Goal: Task Accomplishment & Management: Use online tool/utility

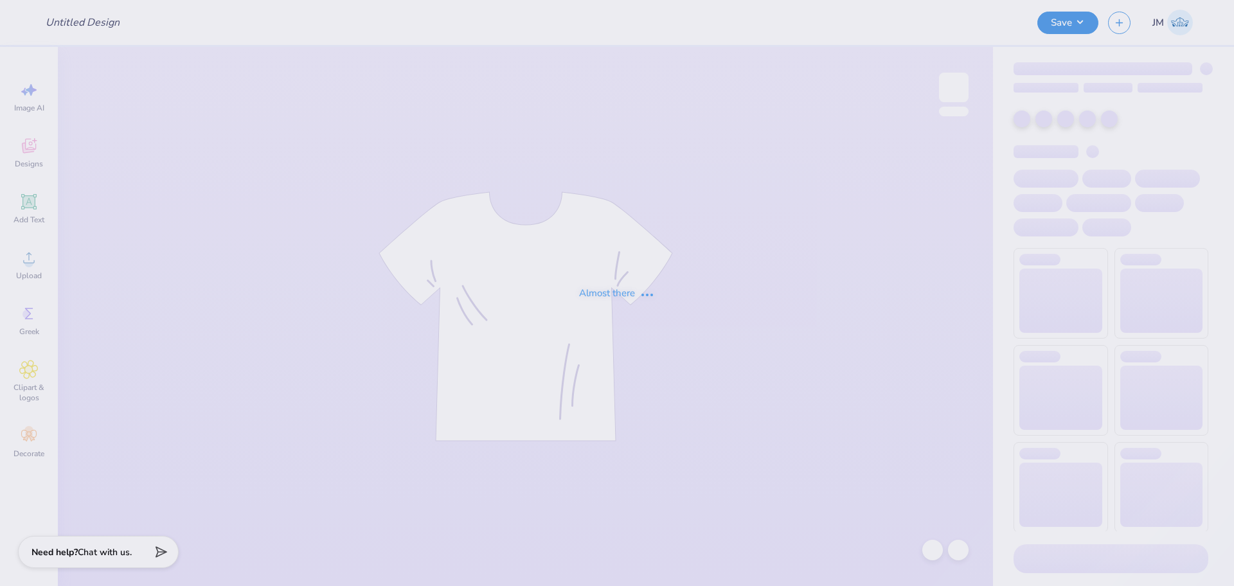
type input "SAE Fall Rush"
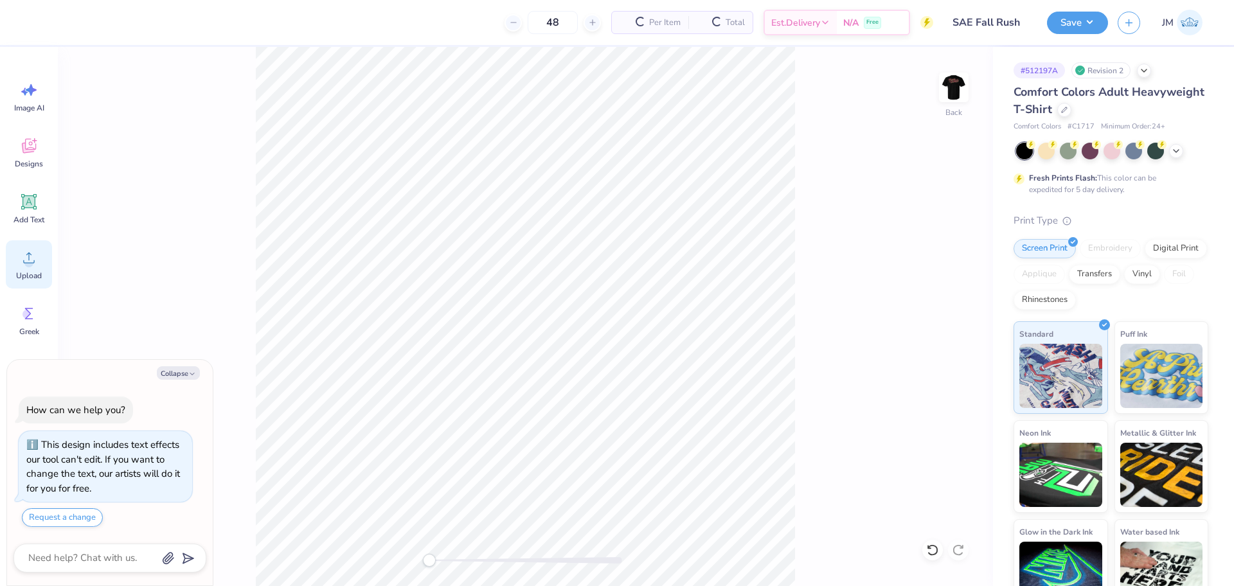
drag, startPoint x: 28, startPoint y: 259, endPoint x: 35, endPoint y: 261, distance: 7.9
click at [28, 258] on icon at bounding box center [28, 257] width 19 height 19
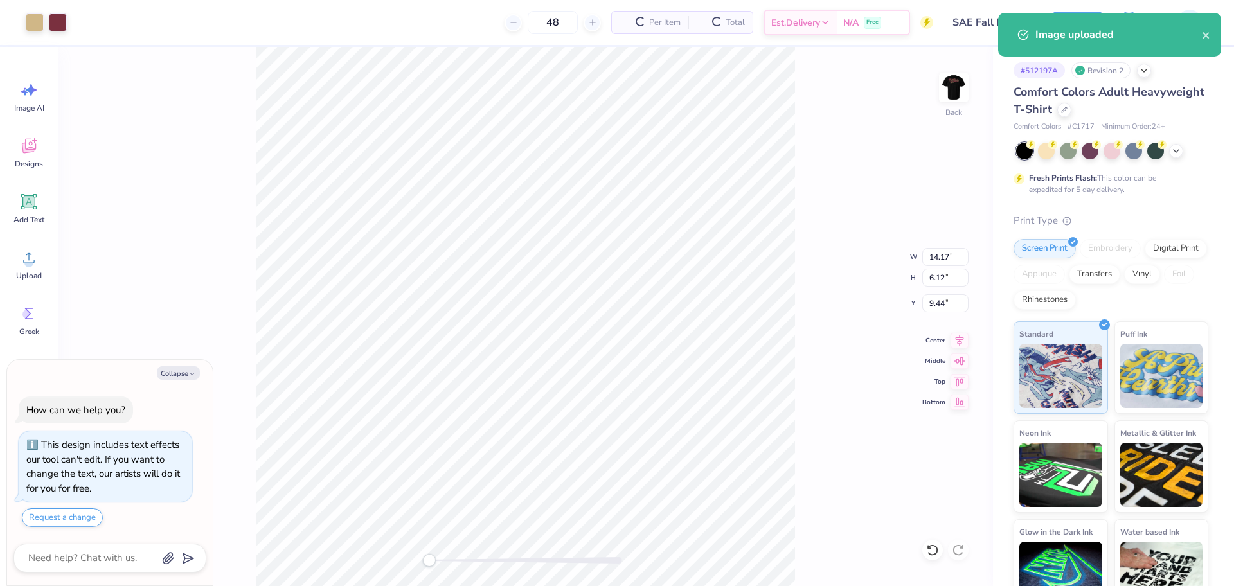
type textarea "x"
click at [942, 260] on input "14.17" at bounding box center [945, 257] width 46 height 18
click at [941, 260] on input "14.17" at bounding box center [945, 257] width 46 height 18
type input "4"
type textarea "x"
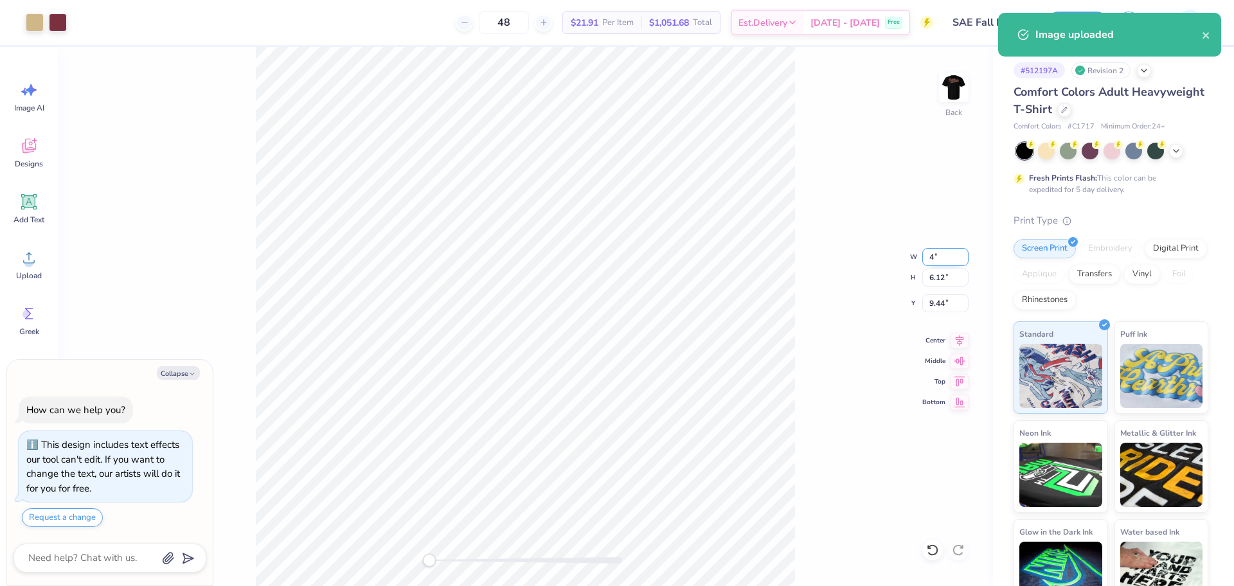
type input "4.00"
type input "1.73"
type input "11.64"
click at [933, 250] on input "4.00" at bounding box center [945, 257] width 46 height 18
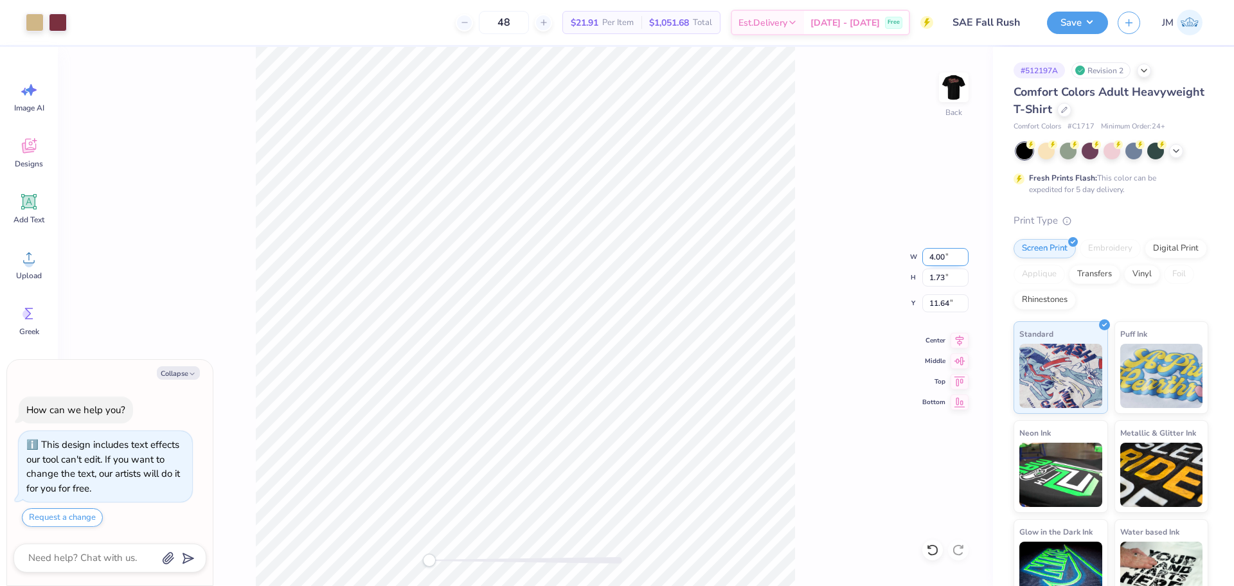
click at [933, 250] on input "4.00" at bounding box center [945, 257] width 46 height 18
type input "3.00"
type textarea "x"
type input "1.29"
type input "11.85"
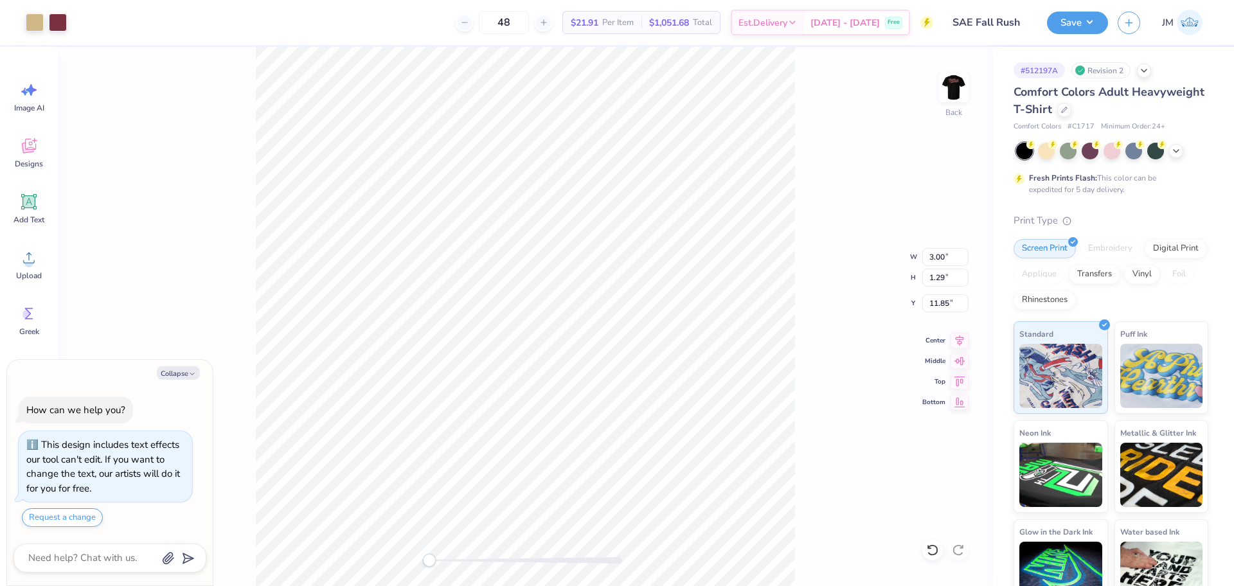
type textarea "x"
click at [936, 307] on input "11.85" at bounding box center [945, 303] width 46 height 18
type input "3"
click at [950, 102] on img at bounding box center [953, 87] width 51 height 51
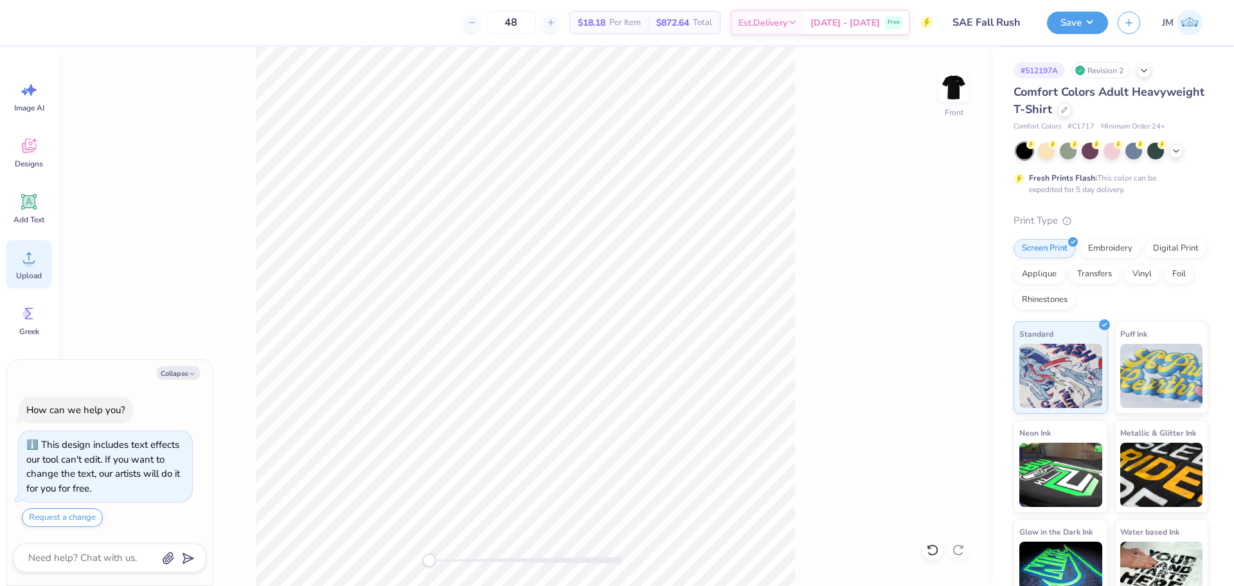
click at [30, 264] on circle at bounding box center [28, 262] width 9 height 9
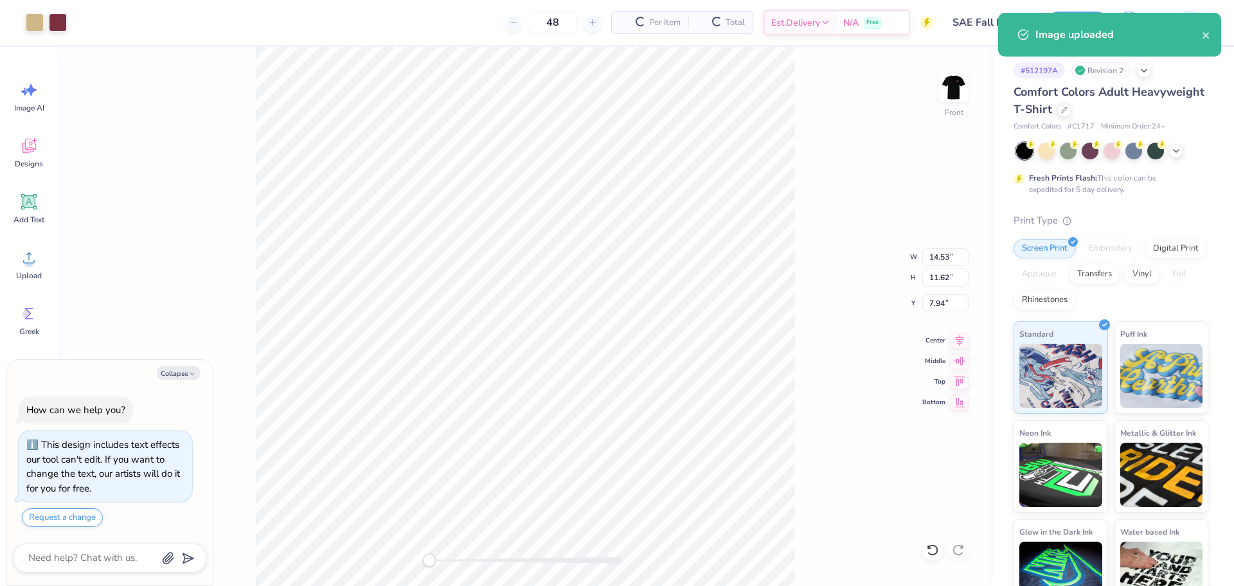
type textarea "x"
click at [933, 254] on input "14.53" at bounding box center [945, 257] width 46 height 18
type input "12.5"
type textarea "x"
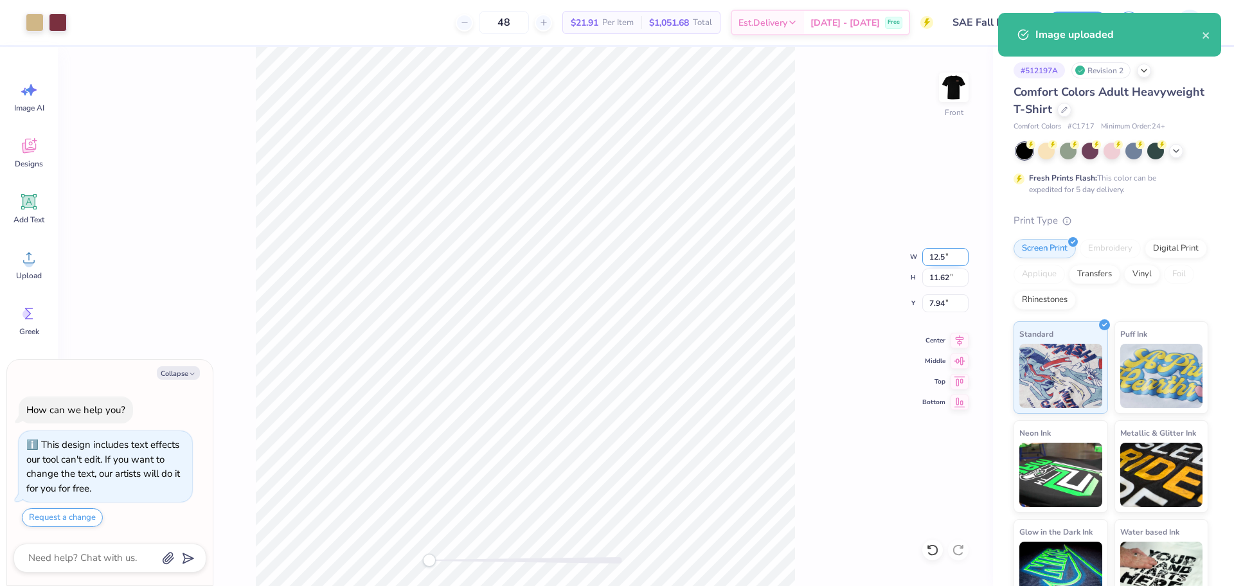
type input "12.50"
type input "10.00"
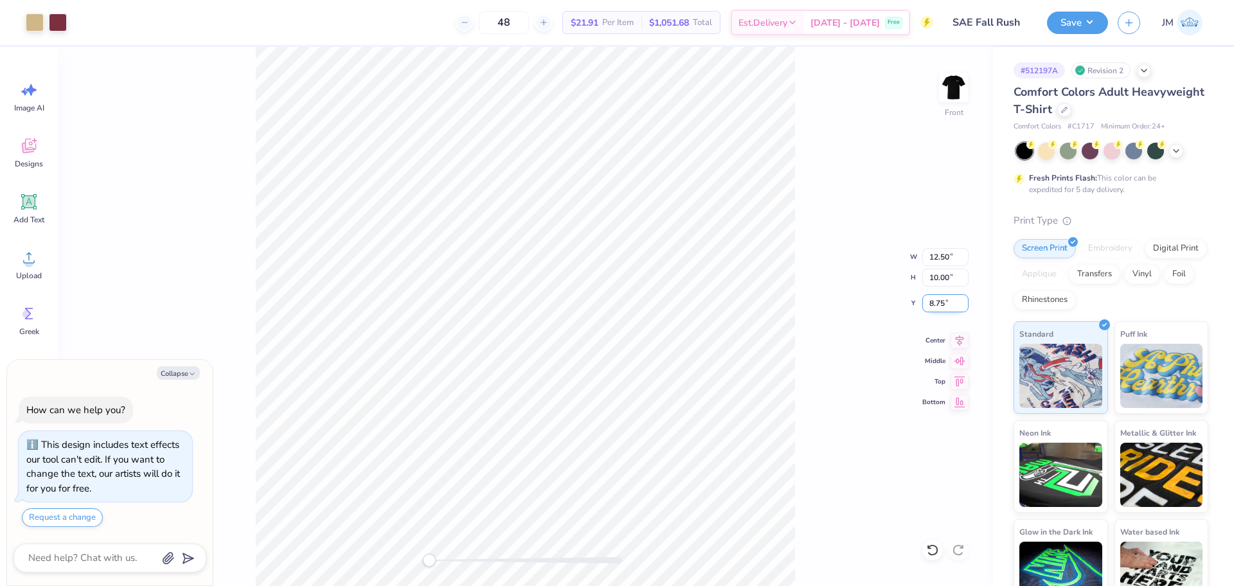
click at [929, 301] on input "8.75" at bounding box center [945, 303] width 46 height 18
type input "3"
click at [958, 342] on icon at bounding box center [959, 338] width 8 height 11
click at [961, 88] on img at bounding box center [953, 87] width 51 height 51
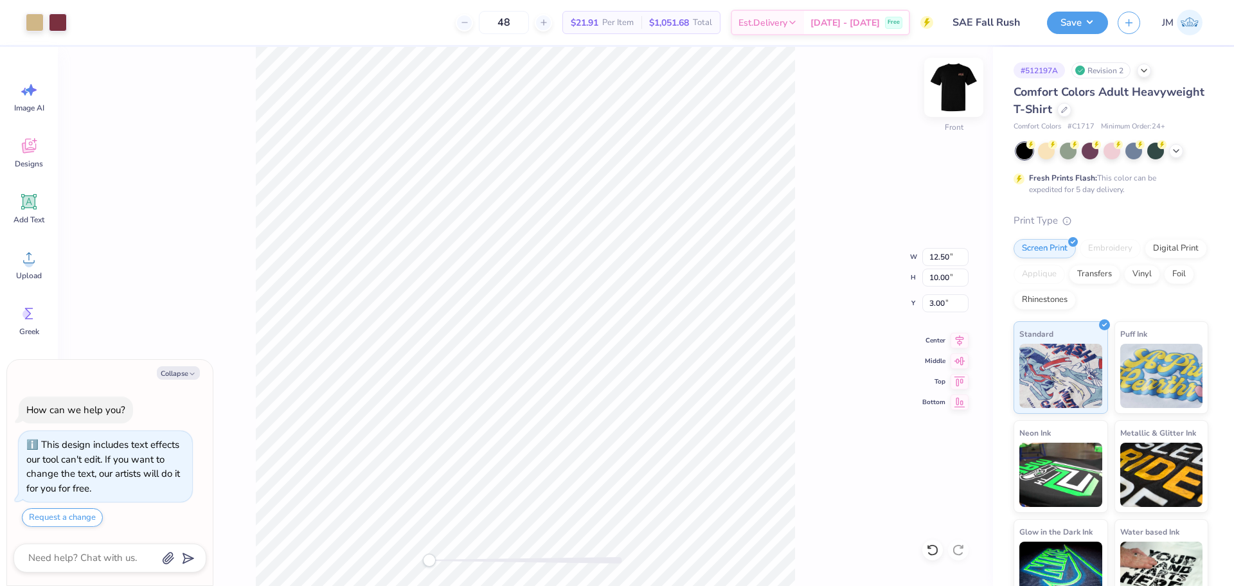
type textarea "x"
type input "12.30"
type input "9.83"
type input "0.65"
type textarea "x"
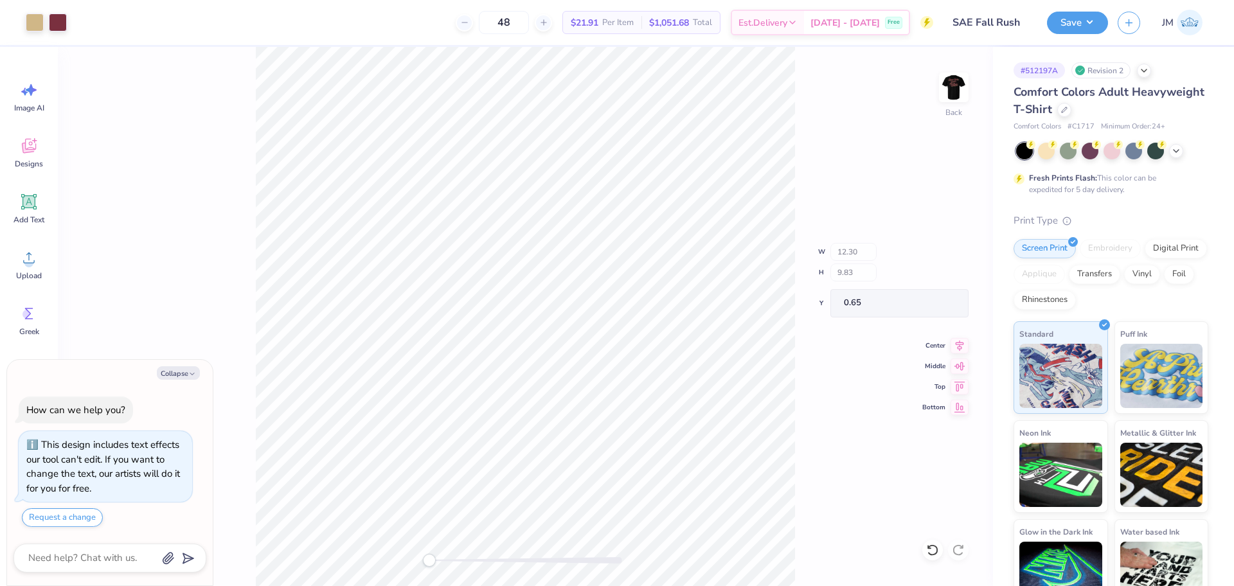
type input "3.00"
type input "1.29"
type input "3.00"
click at [1080, 21] on button "Save" at bounding box center [1077, 21] width 61 height 22
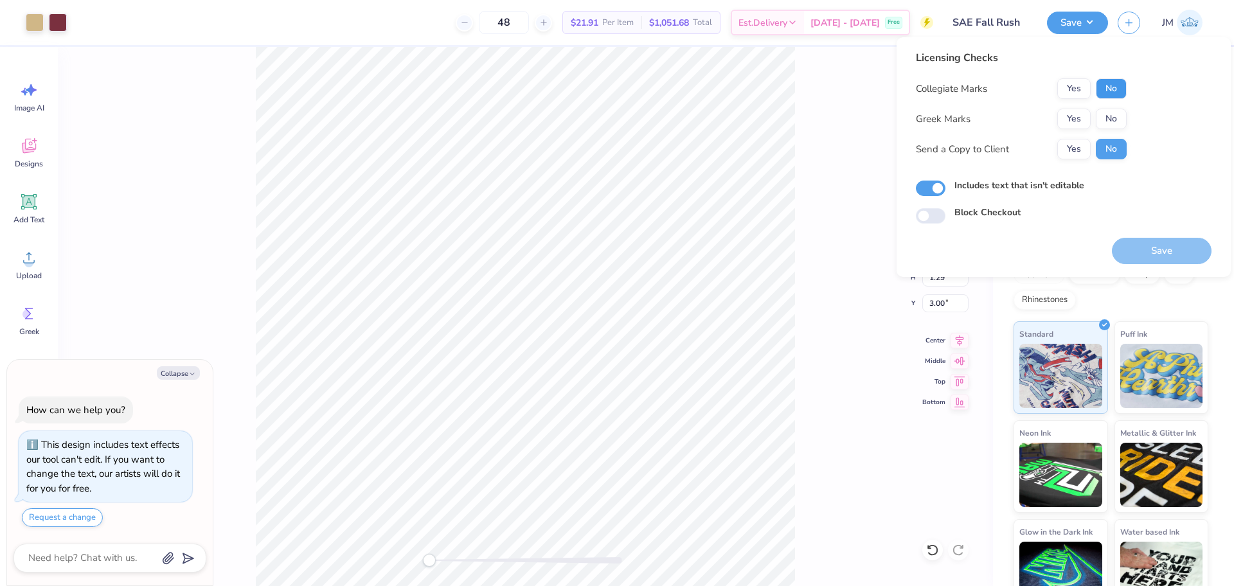
click at [1113, 89] on button "No" at bounding box center [1111, 88] width 31 height 21
click at [1066, 119] on button "Yes" at bounding box center [1073, 119] width 33 height 21
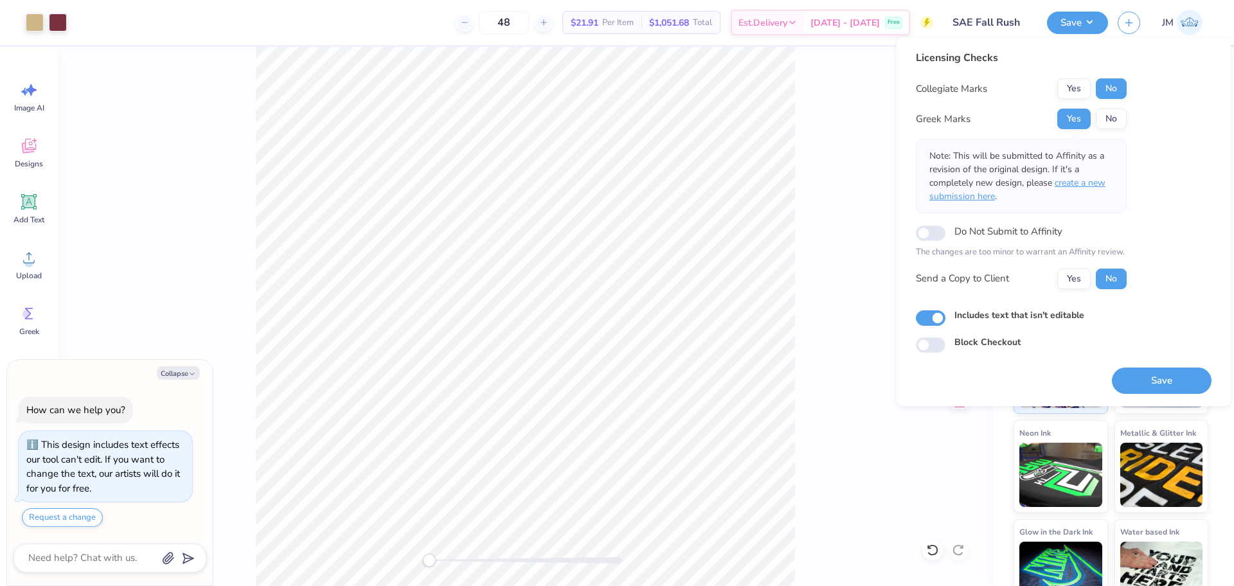
click at [1101, 184] on span "create a new submission here" at bounding box center [1017, 190] width 176 height 26
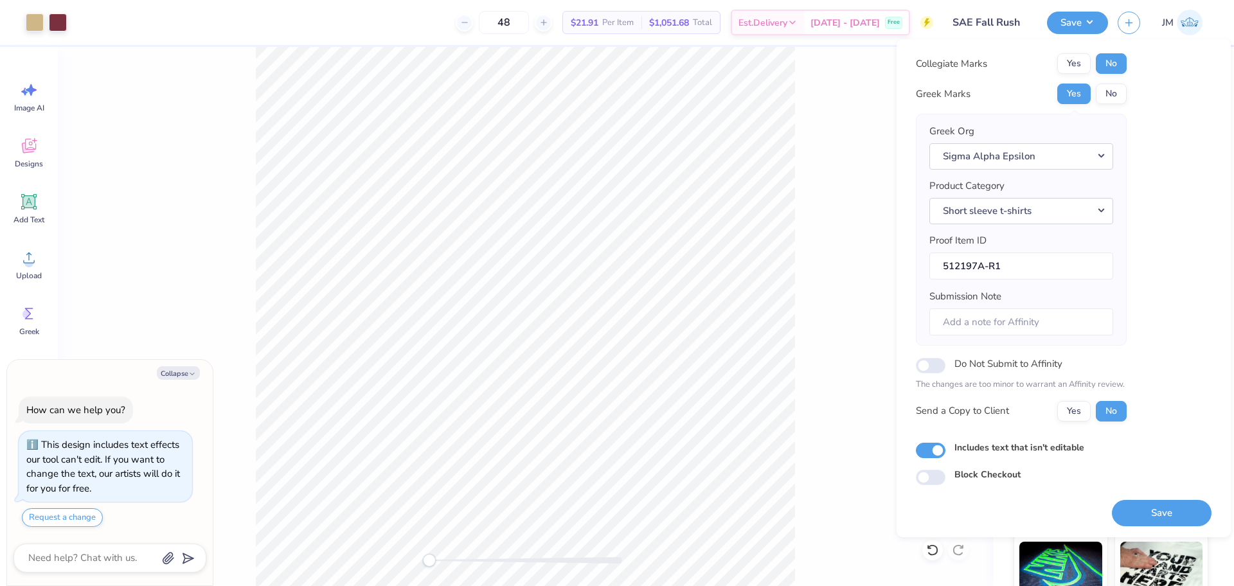
scroll to position [28, 0]
click at [1148, 519] on button "Save" at bounding box center [1162, 512] width 100 height 26
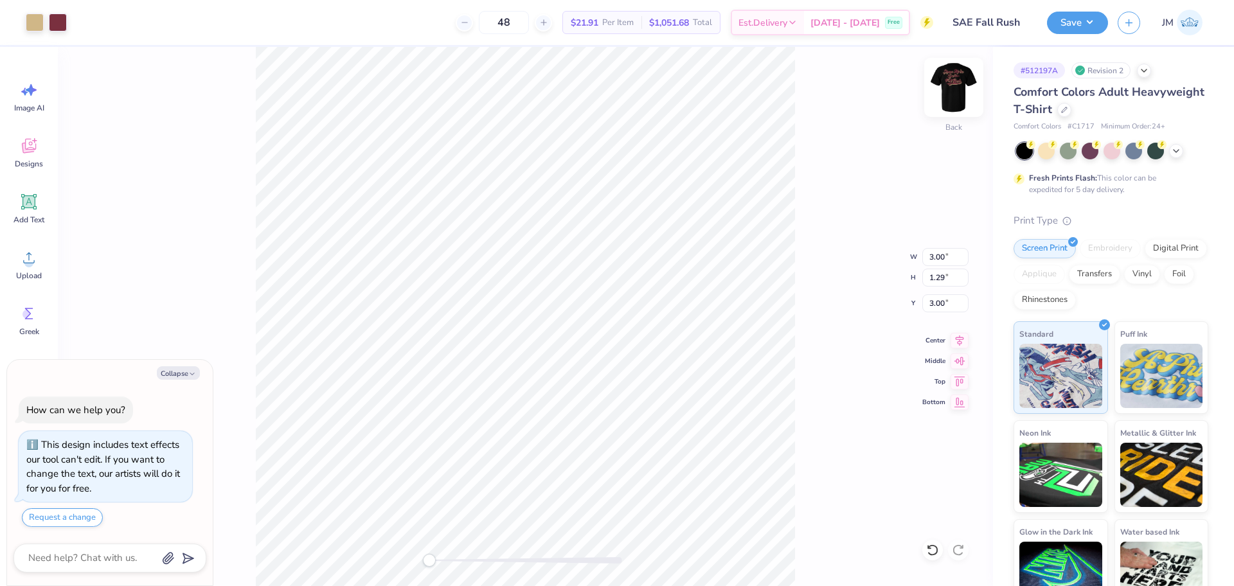
click at [957, 86] on img at bounding box center [953, 87] width 51 height 51
type textarea "x"
type input "3.05"
type input "1.32"
type input "5.39"
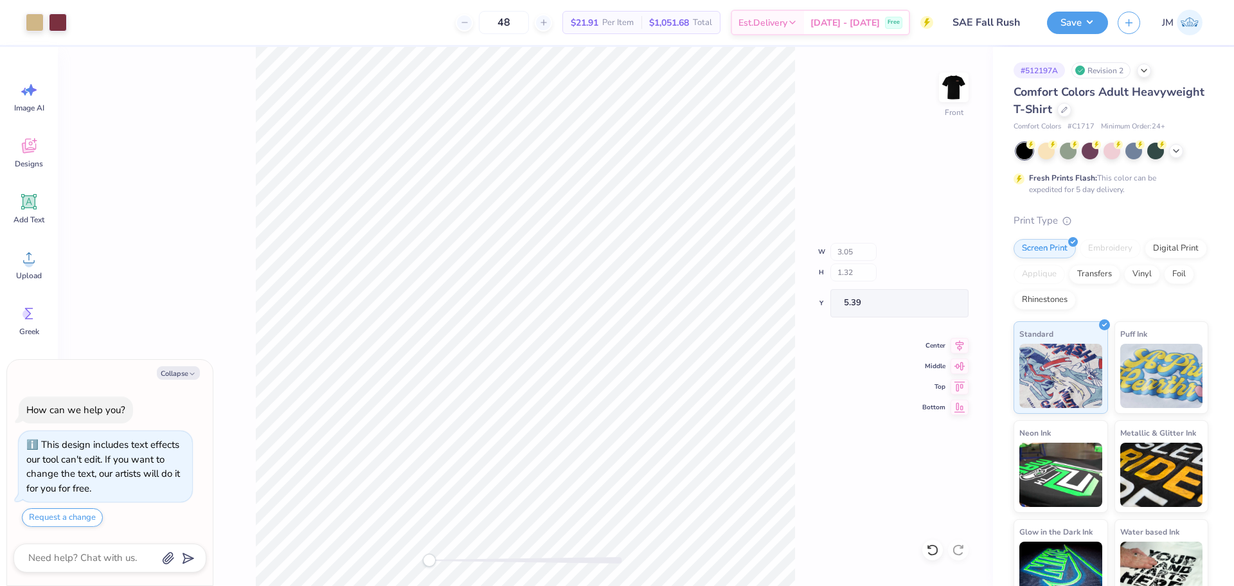
type textarea "x"
type input "12.50"
type input "10.00"
type input "3.00"
type textarea "x"
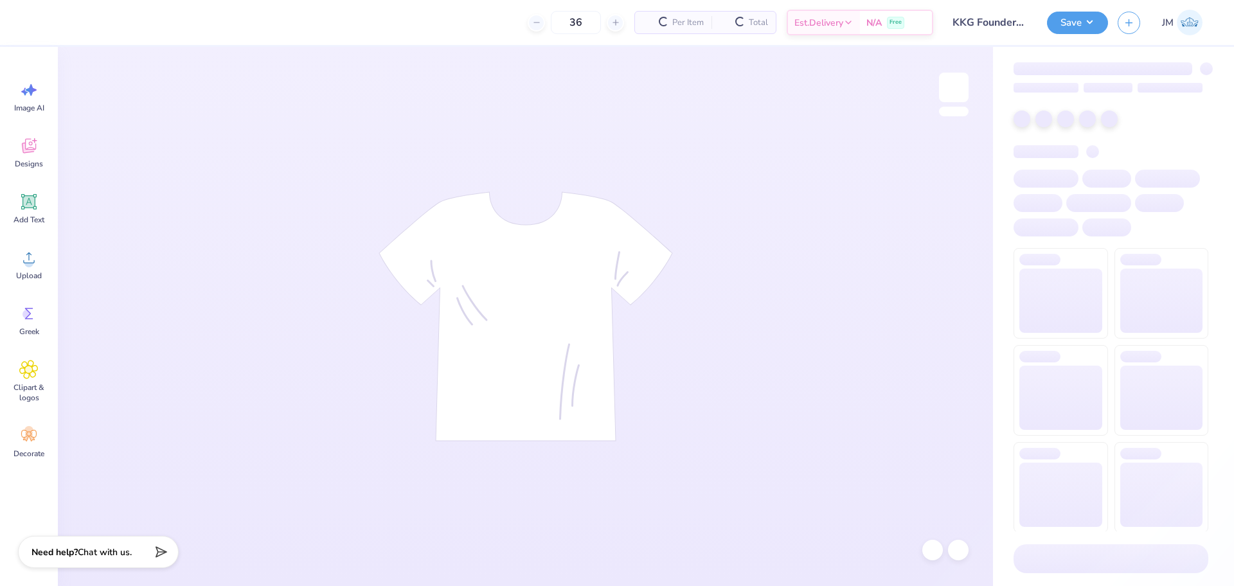
type input "36"
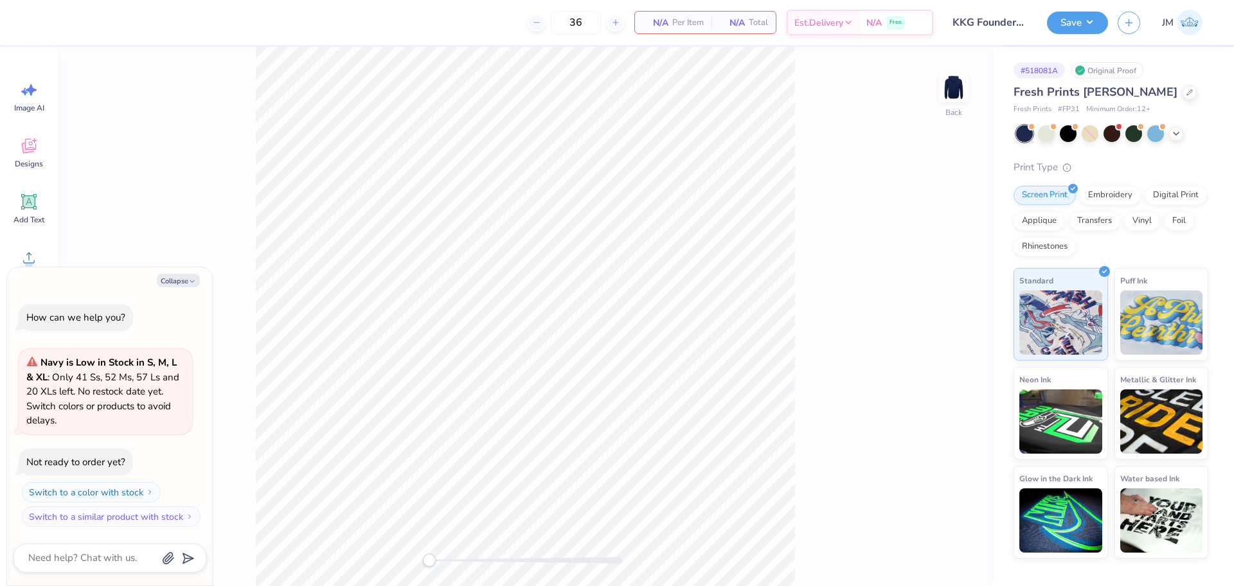
type textarea "x"
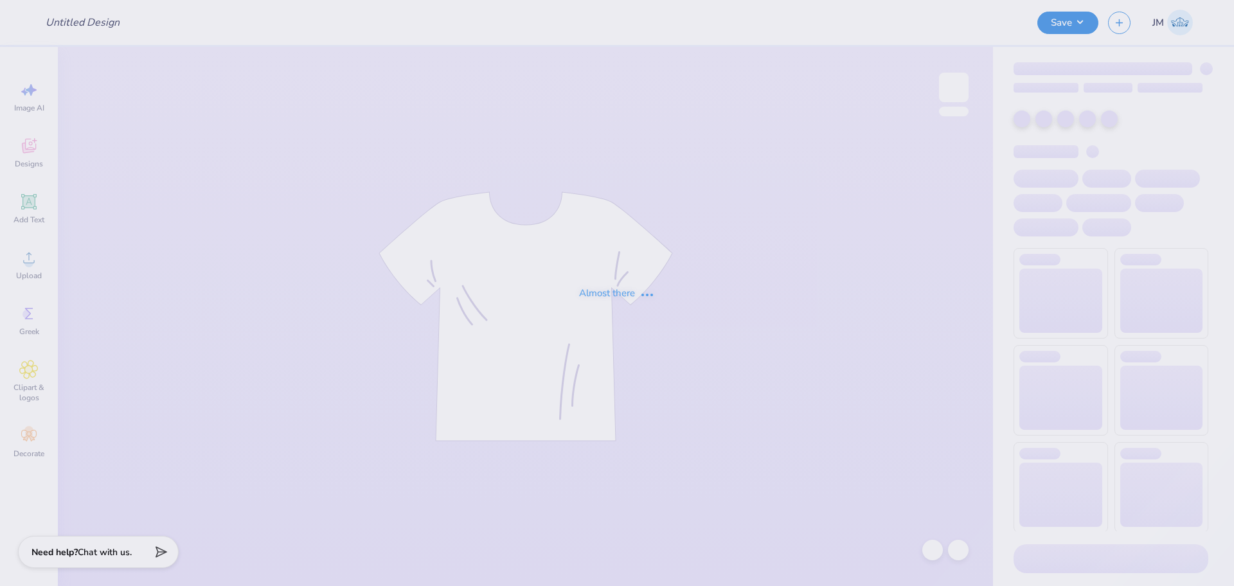
type input "KKG Founders Day Hoodie"
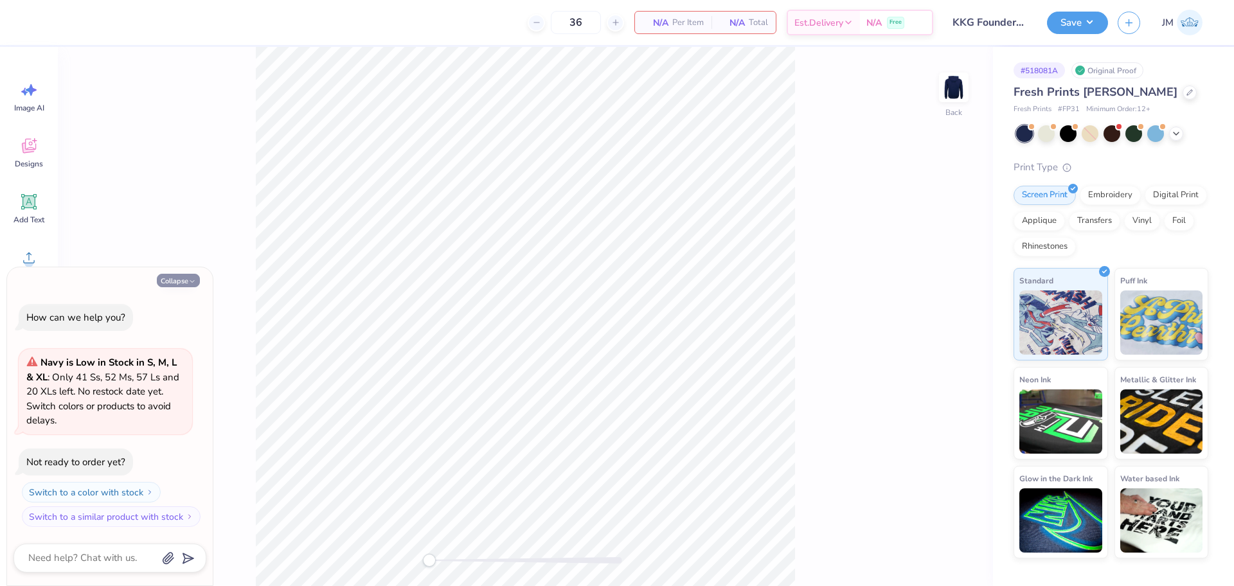
click at [188, 278] on icon "button" at bounding box center [192, 282] width 8 height 8
type textarea "x"
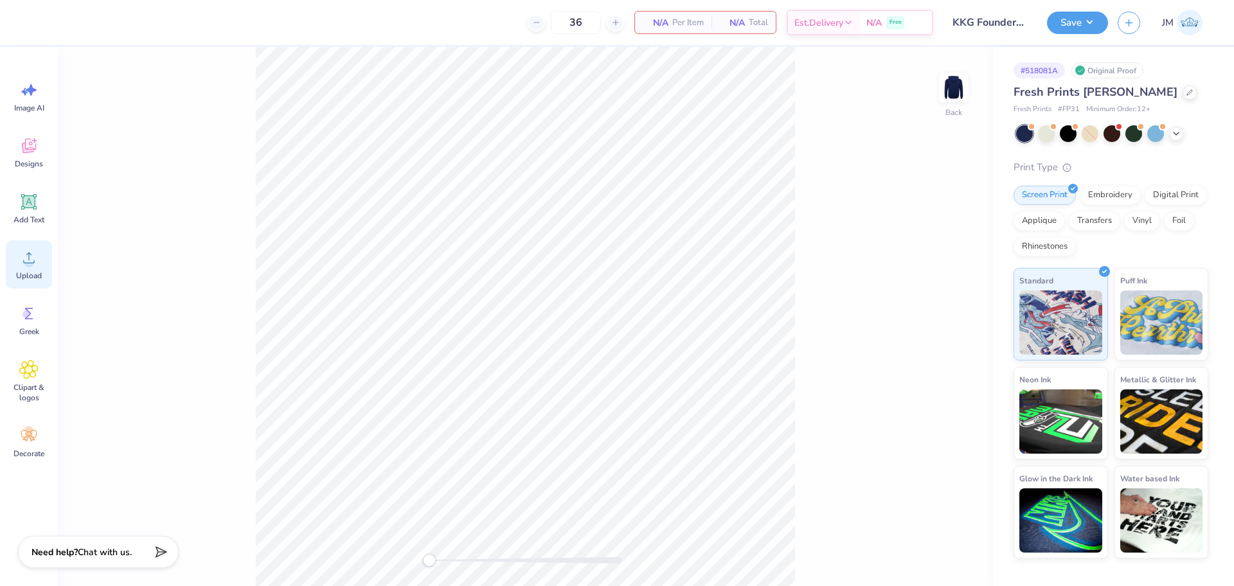
click at [26, 267] on icon at bounding box center [28, 257] width 19 height 19
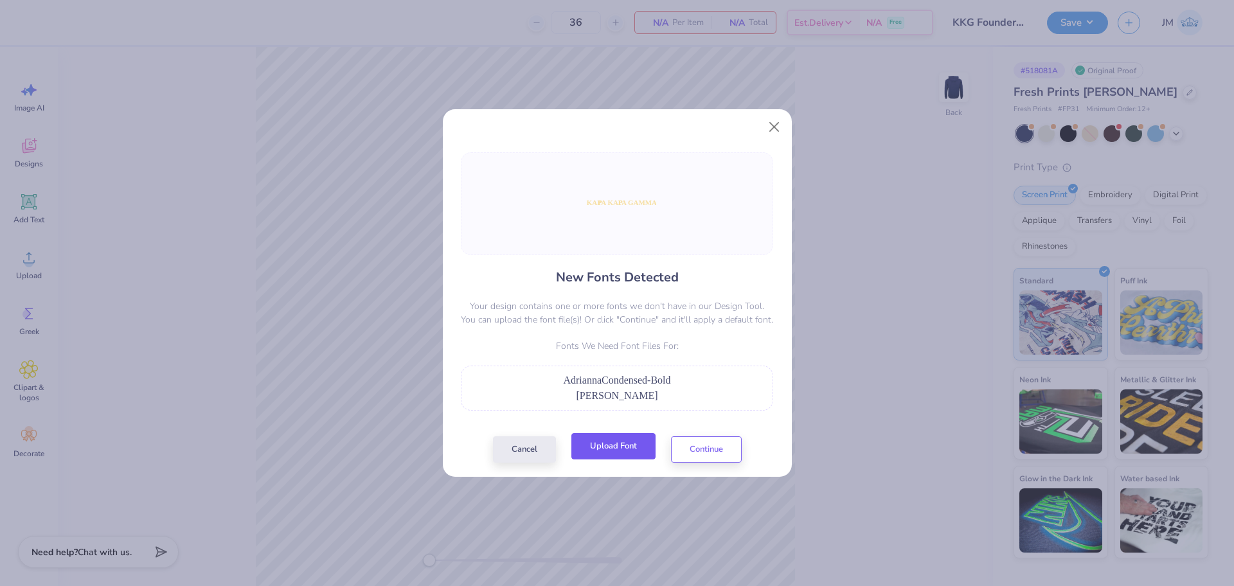
click at [619, 452] on button "Upload Font" at bounding box center [613, 446] width 84 height 26
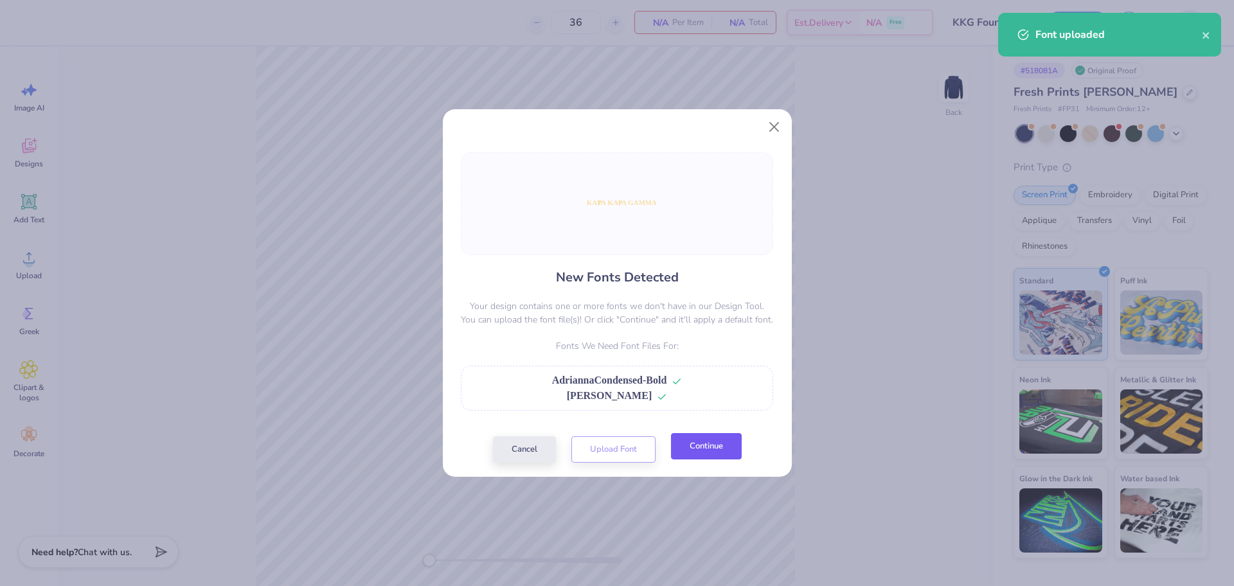
click at [702, 449] on button "Continue" at bounding box center [706, 446] width 71 height 26
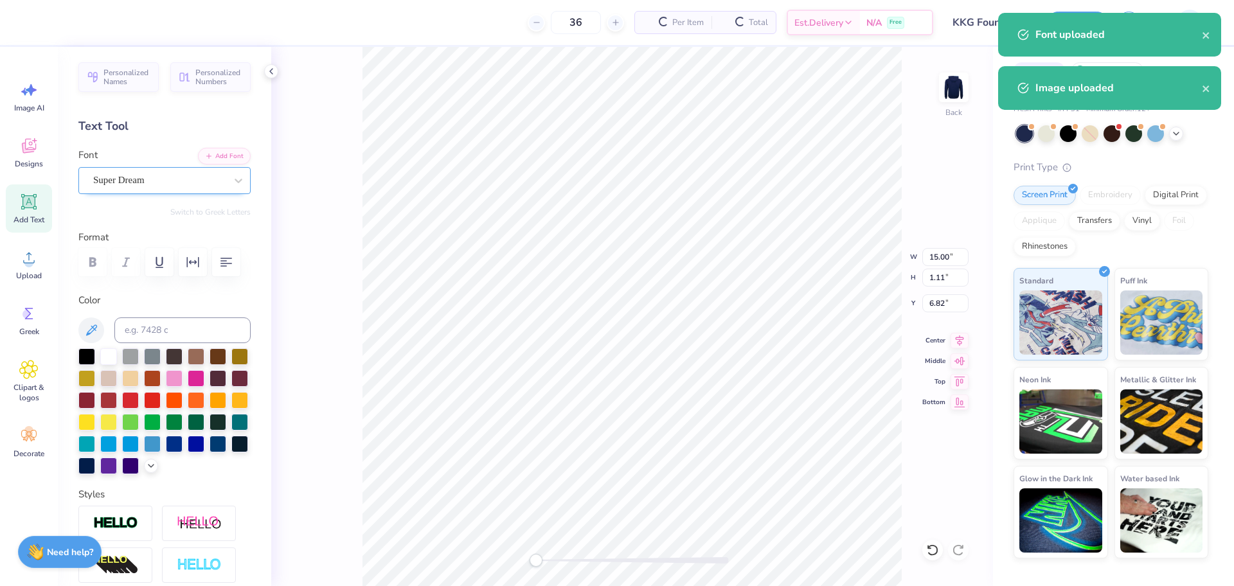
click at [164, 182] on div "Super Dream" at bounding box center [159, 180] width 135 height 20
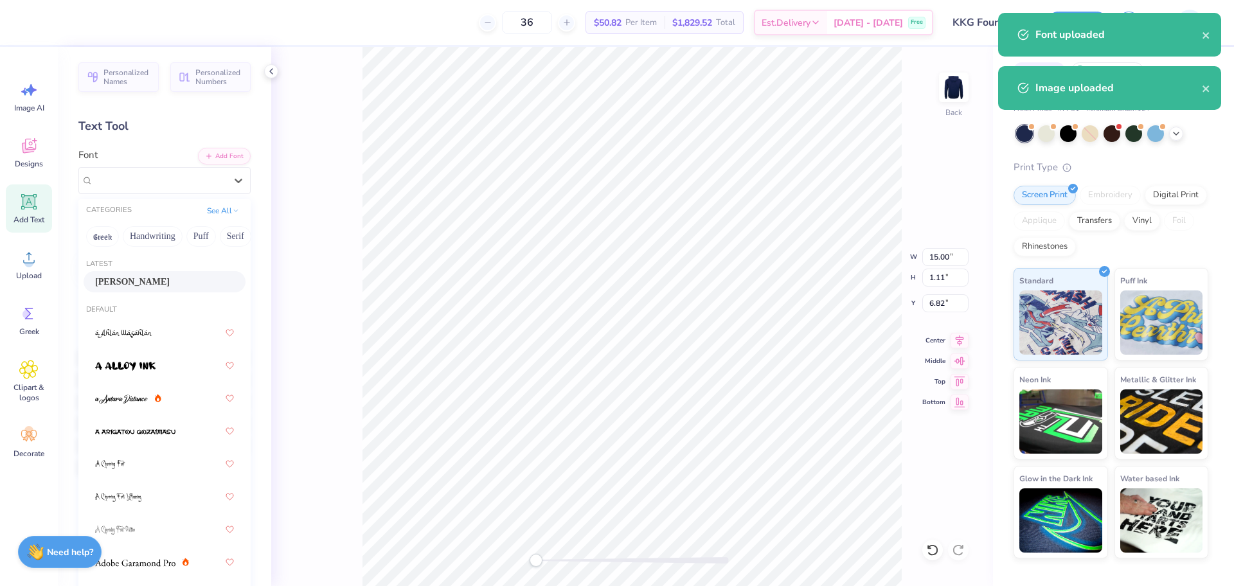
click at [138, 280] on span "Adrianna Condensed" at bounding box center [132, 281] width 75 height 13
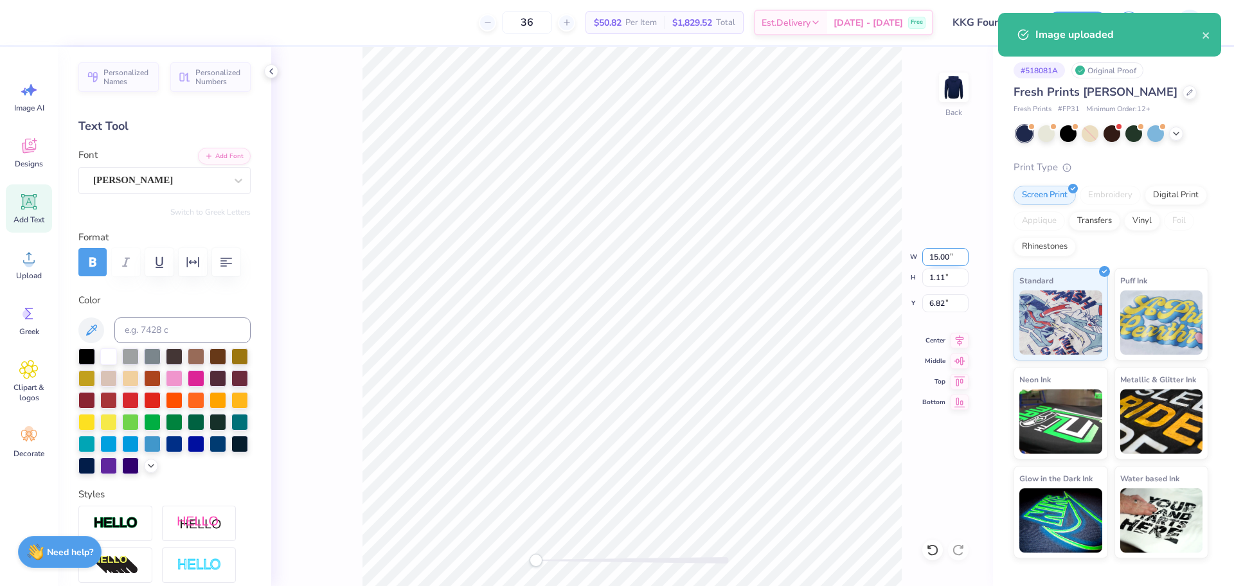
click at [932, 256] on input "15.00" at bounding box center [945, 257] width 46 height 18
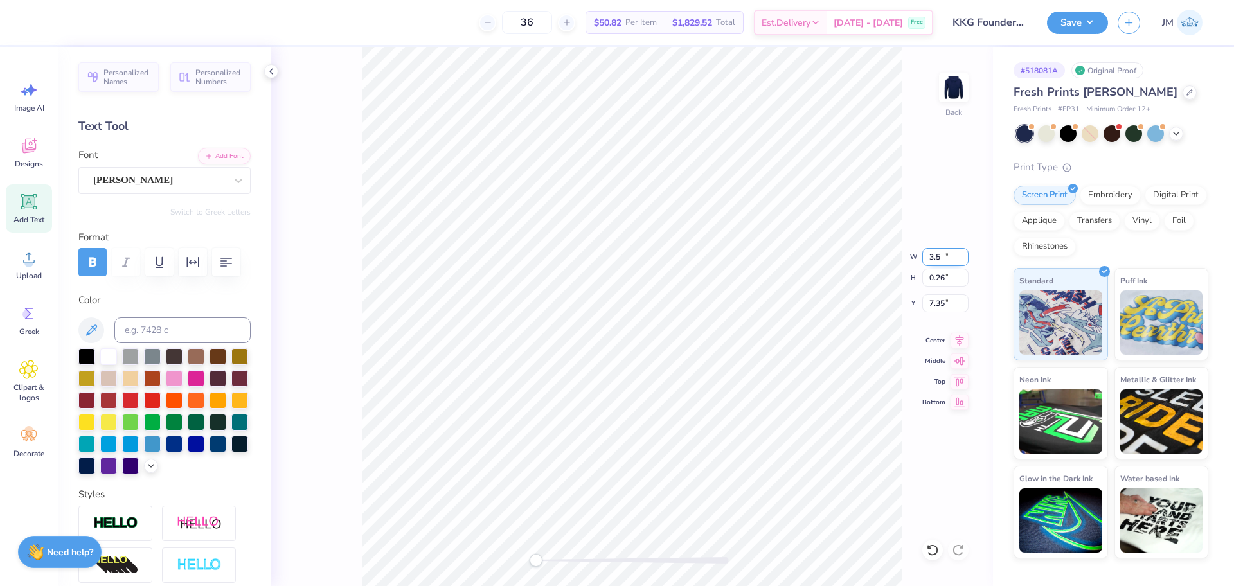
type input "3.20"
type input "0.26"
type input "7.35"
click at [939, 298] on input "7.35" at bounding box center [945, 303] width 46 height 18
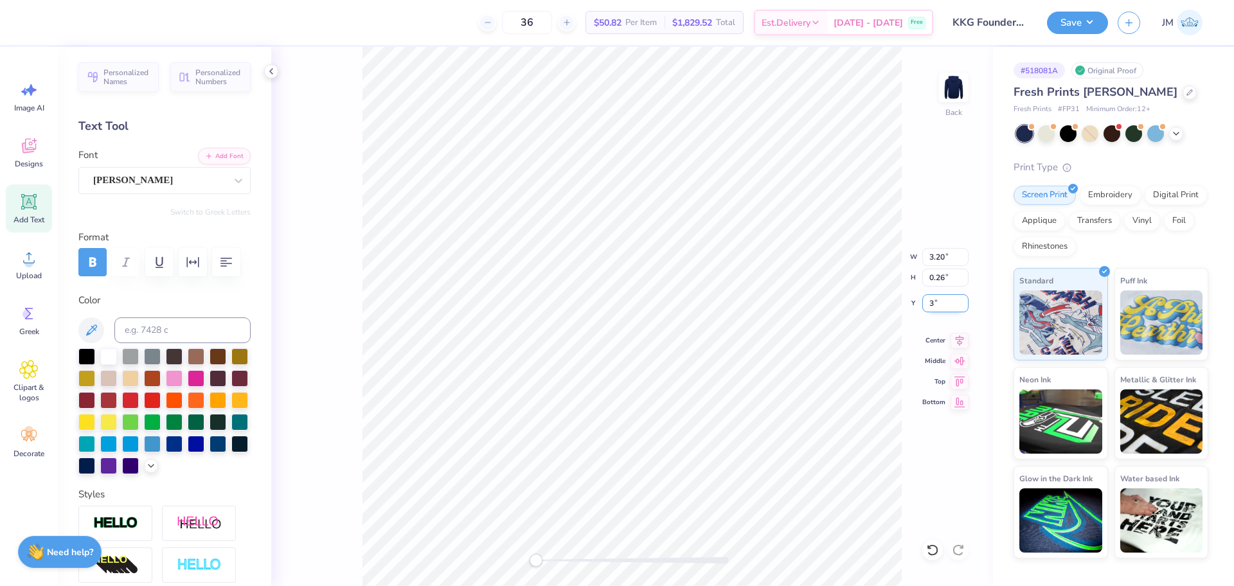
type input "3"
click at [30, 264] on circle at bounding box center [28, 262] width 9 height 9
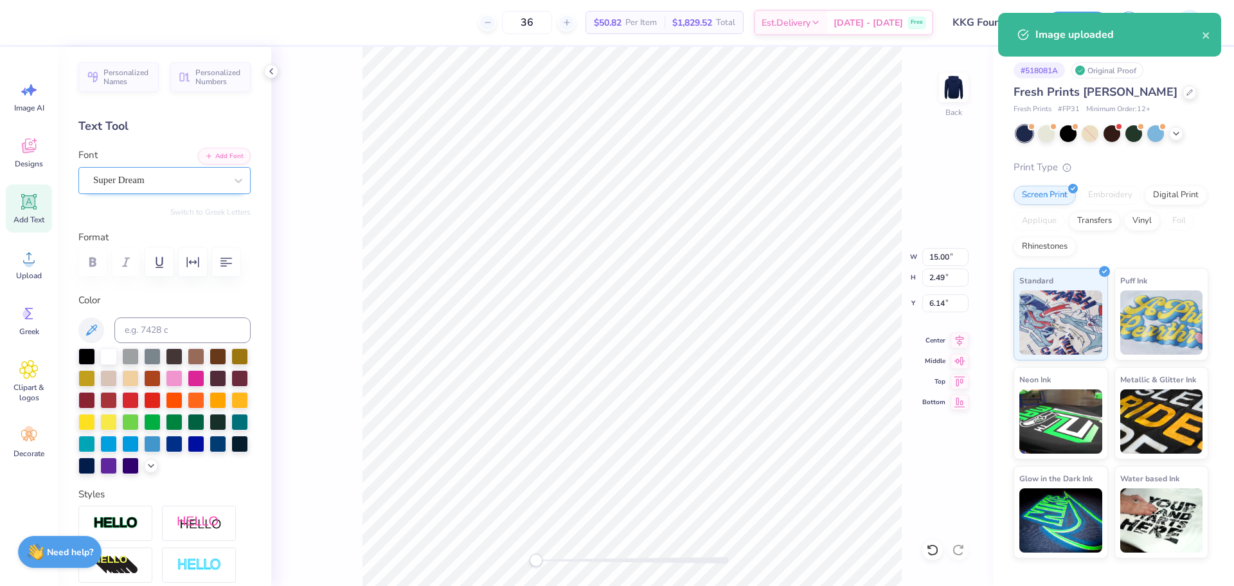
click at [144, 179] on div "Super Dream" at bounding box center [159, 180] width 135 height 20
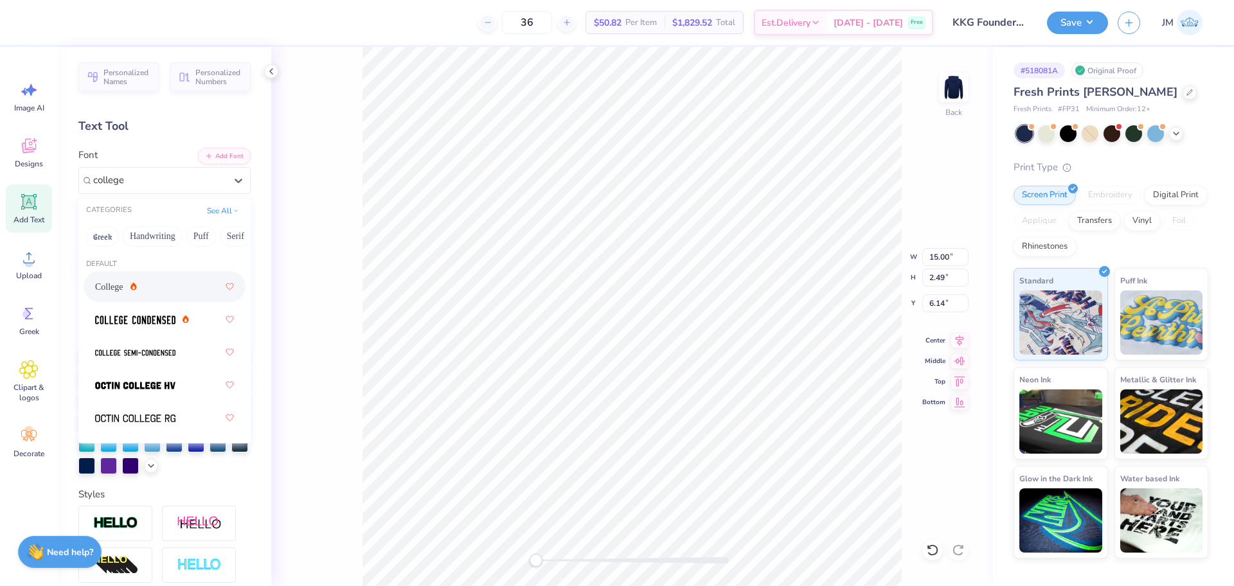
click at [137, 283] on icon at bounding box center [133, 286] width 6 height 8
type input "college"
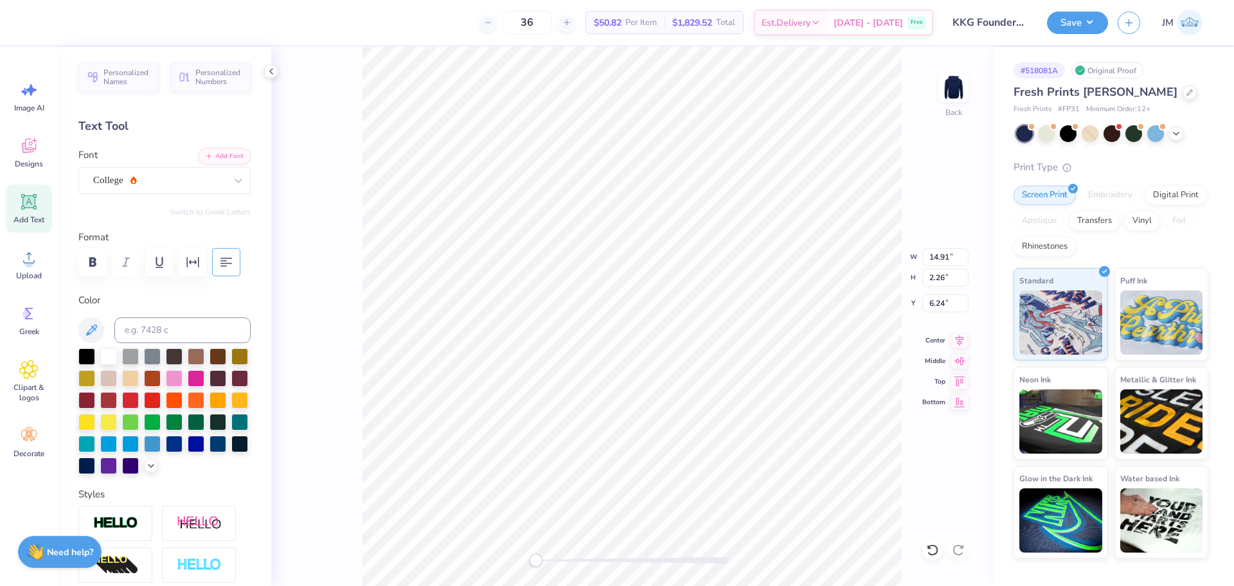
click at [212, 276] on button "button" at bounding box center [226, 262] width 28 height 28
type input "9.77"
type input "1.48"
type input "8.37"
click at [936, 253] on input "9.77" at bounding box center [945, 257] width 46 height 18
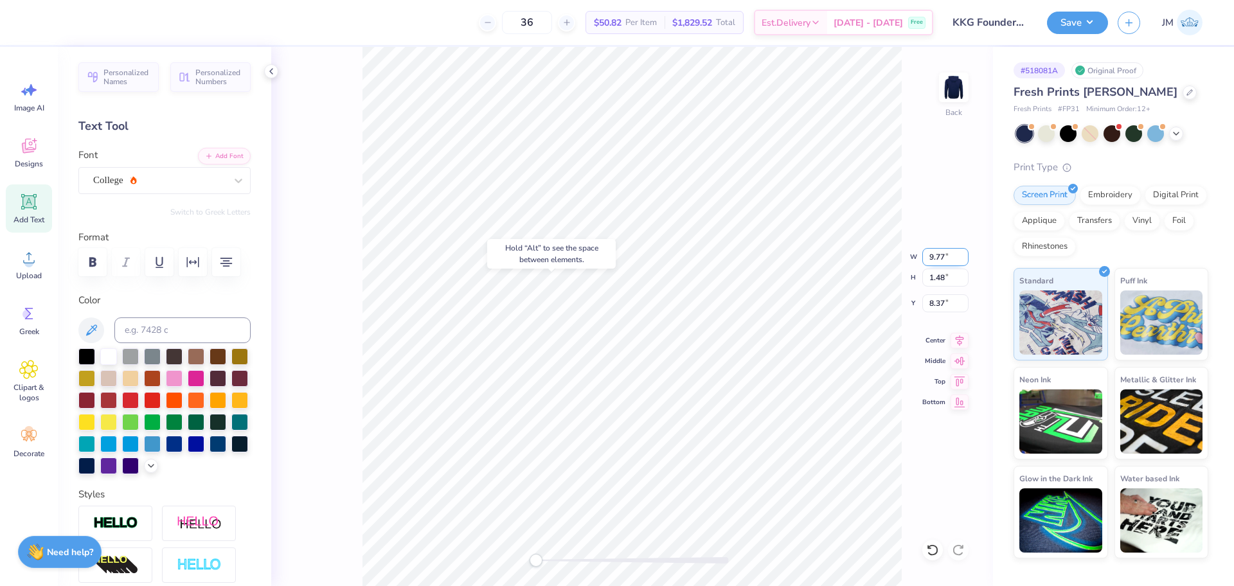
click at [936, 253] on input "9.77" at bounding box center [945, 257] width 46 height 18
type input "10.00"
type input "1.51"
click at [936, 307] on input "10.55" at bounding box center [945, 303] width 46 height 18
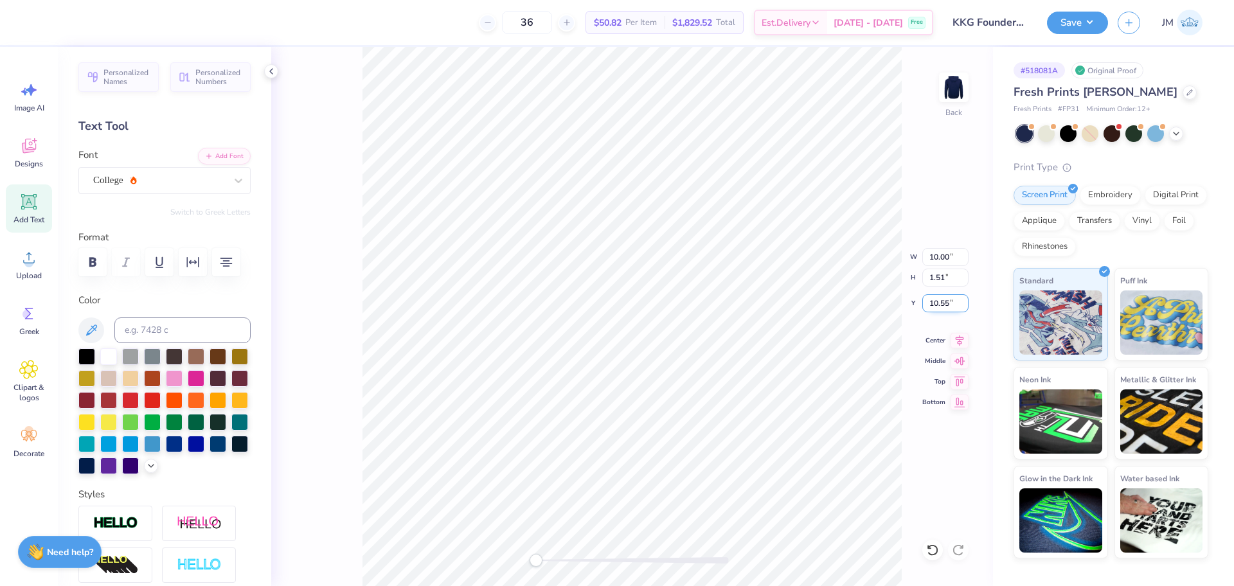
click at [936, 307] on input "10.55" at bounding box center [945, 303] width 46 height 18
type input "12"
click at [546, 558] on div "Accessibility label" at bounding box center [546, 560] width 13 height 13
click at [930, 306] on input "12.00" at bounding box center [945, 303] width 46 height 18
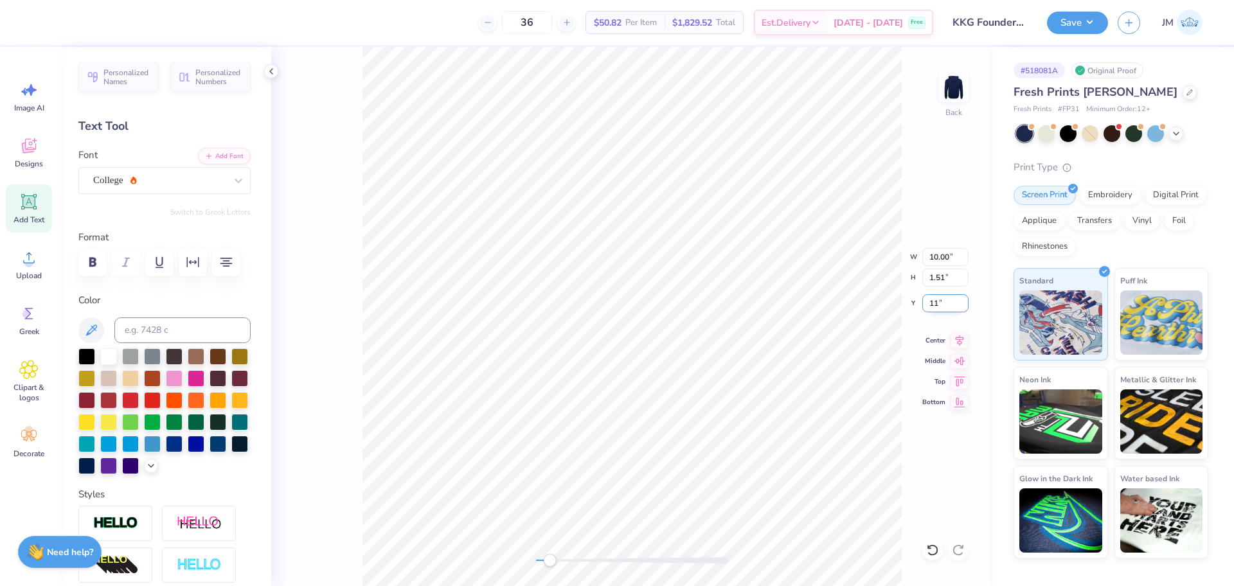
type input "11"
click at [941, 297] on input "11" at bounding box center [945, 303] width 46 height 18
click at [939, 298] on input "11" at bounding box center [945, 303] width 46 height 18
drag, startPoint x: 948, startPoint y: 303, endPoint x: 914, endPoint y: 303, distance: 34.1
click at [914, 303] on div "Back W 10.00 10.00 " H 1.51 1.51 " Y 11 11 " Center Middle Top Bottom" at bounding box center [632, 316] width 722 height 539
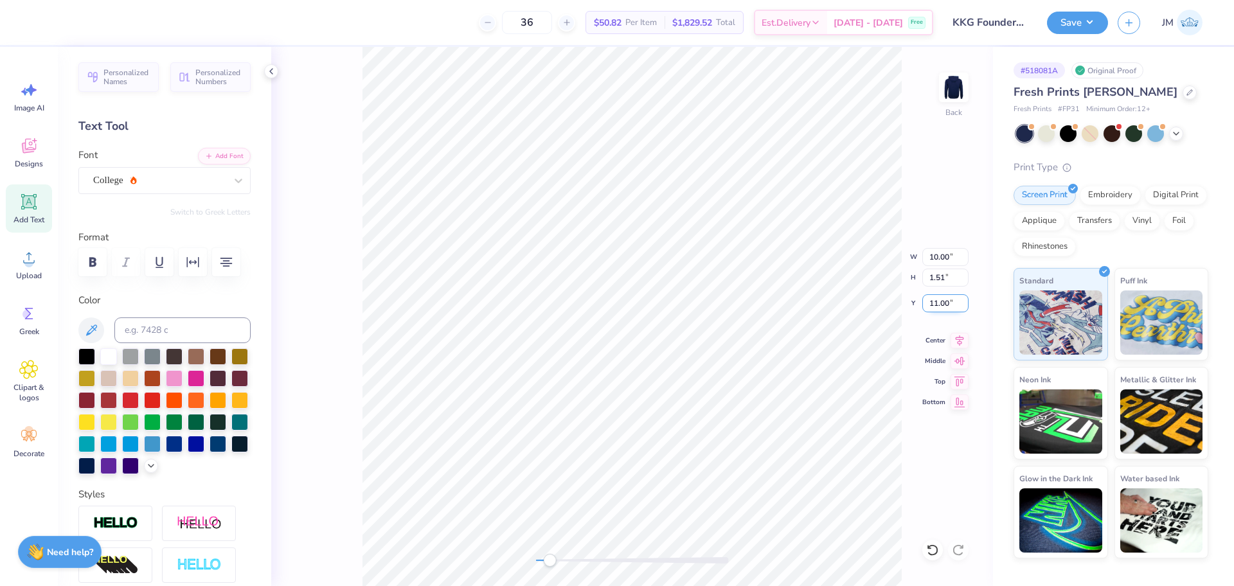
click at [937, 302] on input "11.00" at bounding box center [945, 303] width 46 height 18
type input "12"
click at [493, 548] on div "Back" at bounding box center [632, 316] width 722 height 539
click at [933, 255] on input "3.20" at bounding box center [945, 257] width 46 height 18
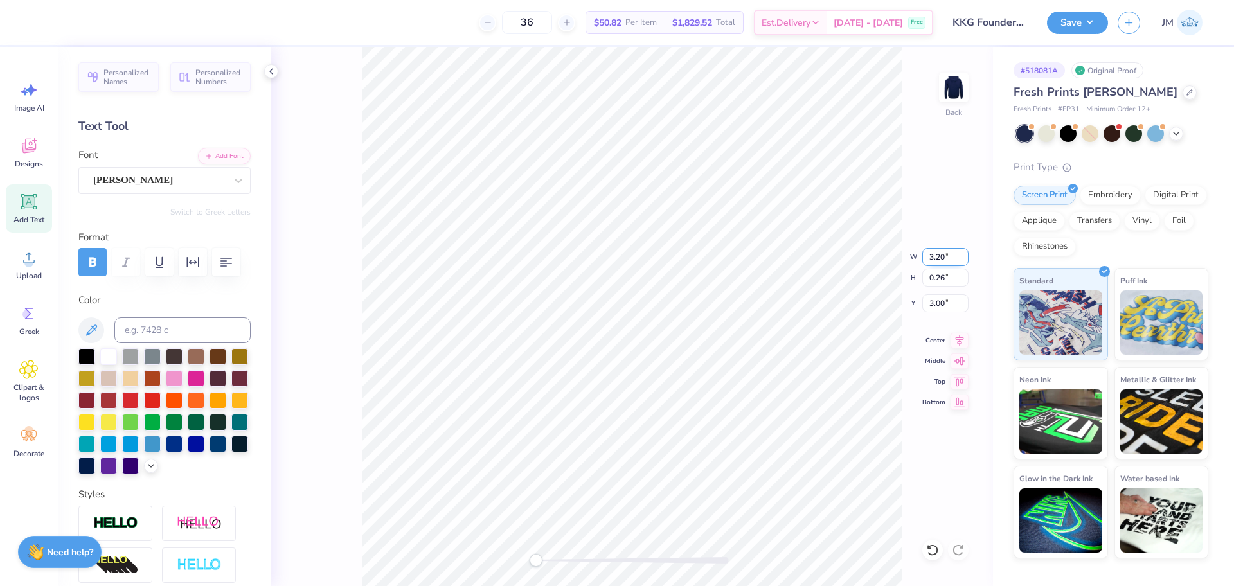
click at [933, 255] on input "3.20" at bounding box center [945, 257] width 46 height 18
type input "3.50"
type input "0.29"
type input "2.99"
click at [932, 299] on input "2.99" at bounding box center [945, 303] width 46 height 18
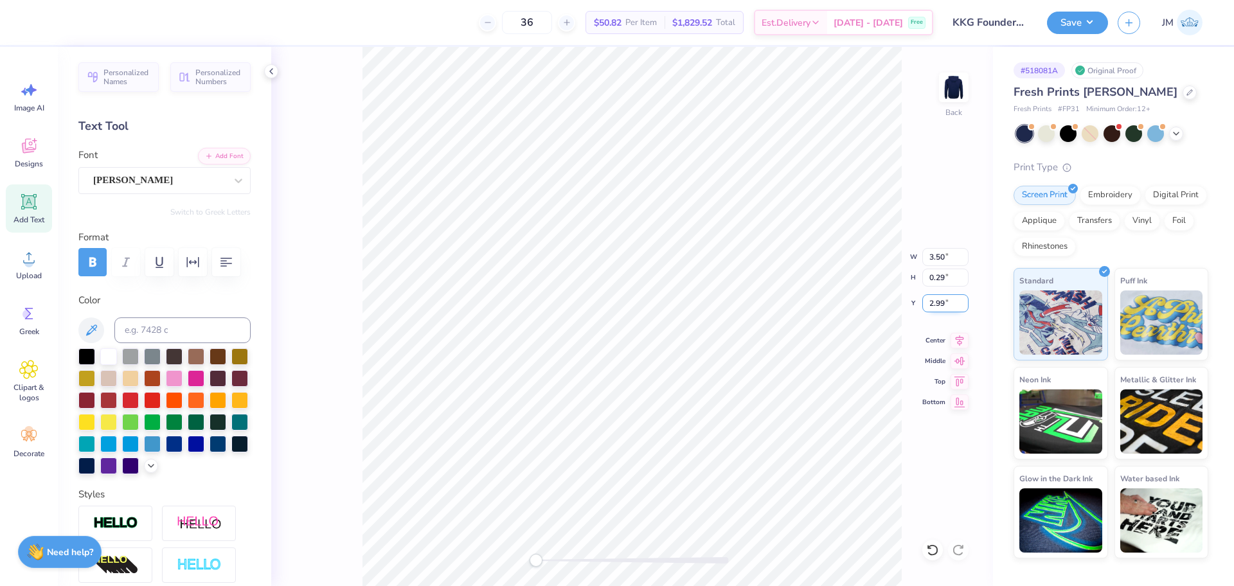
click at [932, 299] on input "2.99" at bounding box center [945, 303] width 46 height 18
type input "3"
drag, startPoint x: 963, startPoint y: 339, endPoint x: 913, endPoint y: 342, distance: 49.5
click at [963, 340] on icon at bounding box center [959, 340] width 18 height 15
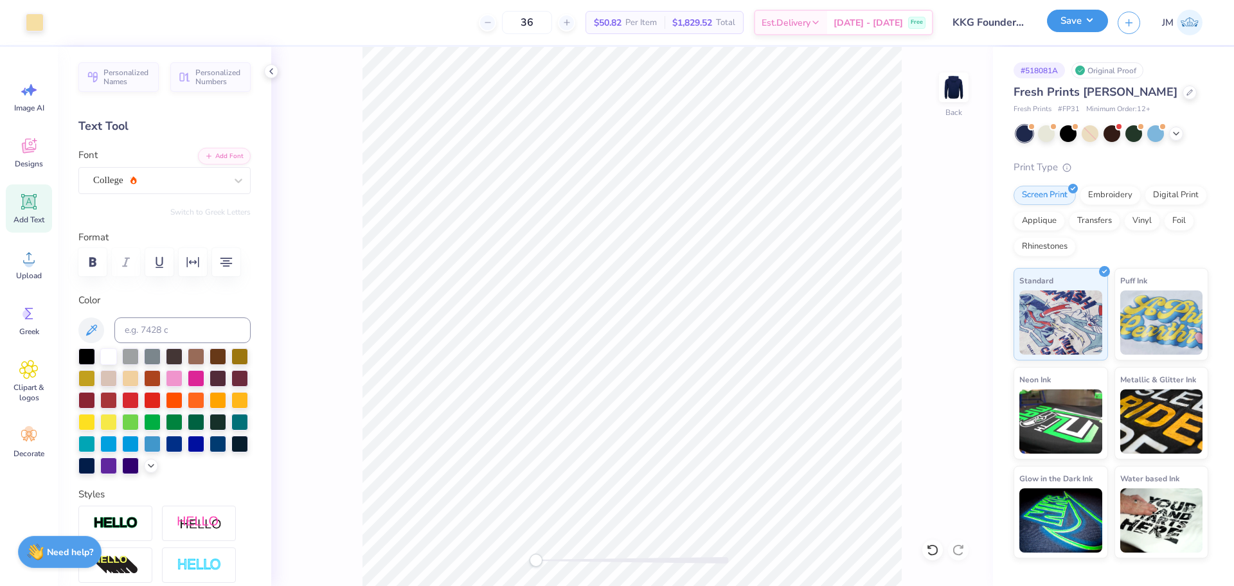
click at [1081, 28] on button "Save" at bounding box center [1077, 21] width 61 height 22
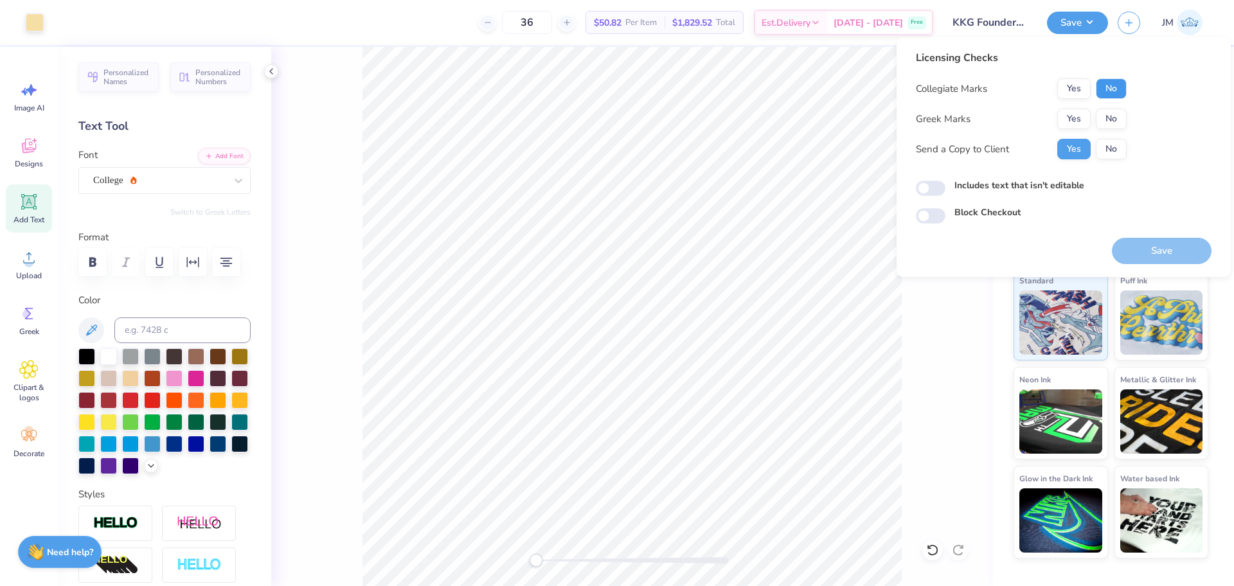
click at [1106, 88] on button "No" at bounding box center [1111, 88] width 31 height 21
click at [1072, 120] on button "Yes" at bounding box center [1073, 119] width 33 height 21
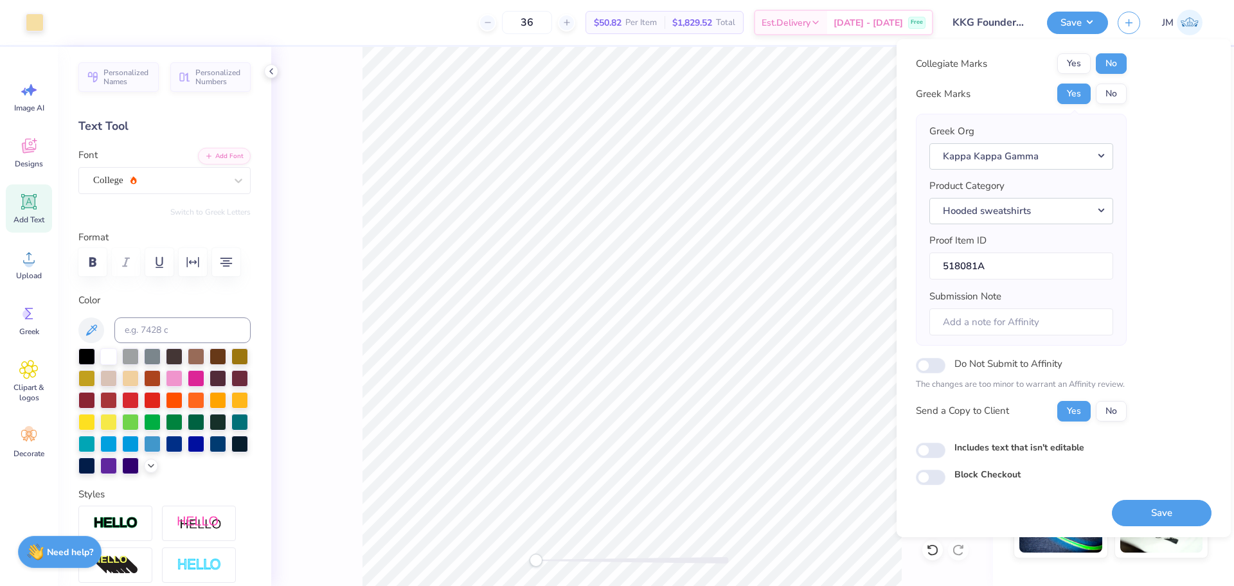
scroll to position [28, 0]
click at [1145, 513] on button "Save" at bounding box center [1162, 512] width 100 height 26
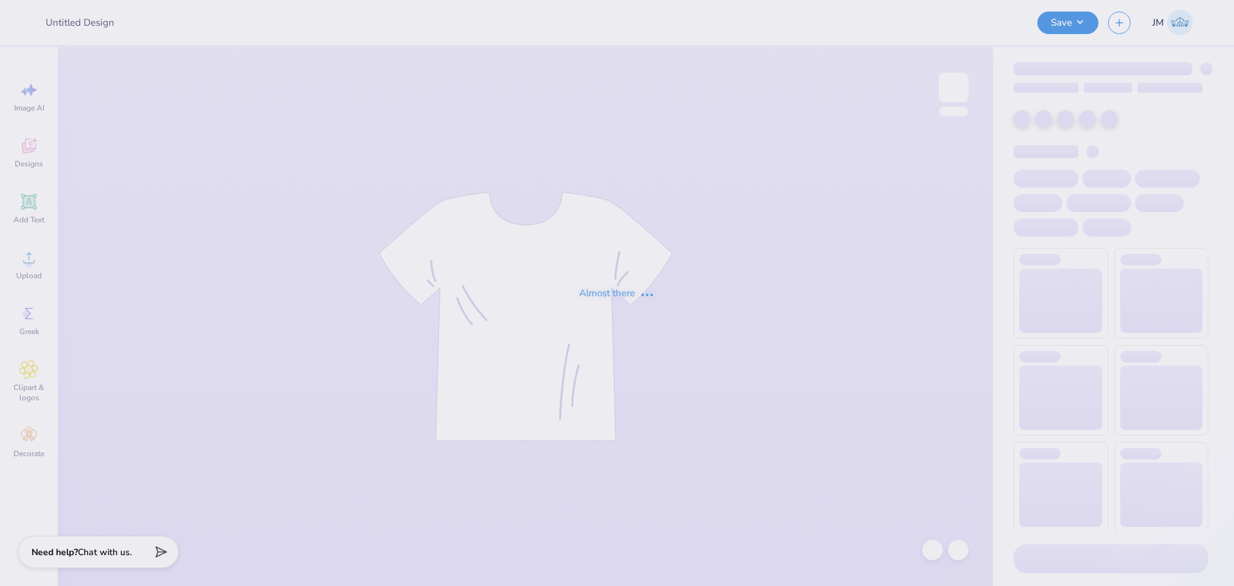
type input "KKG Founders Day Hoodie"
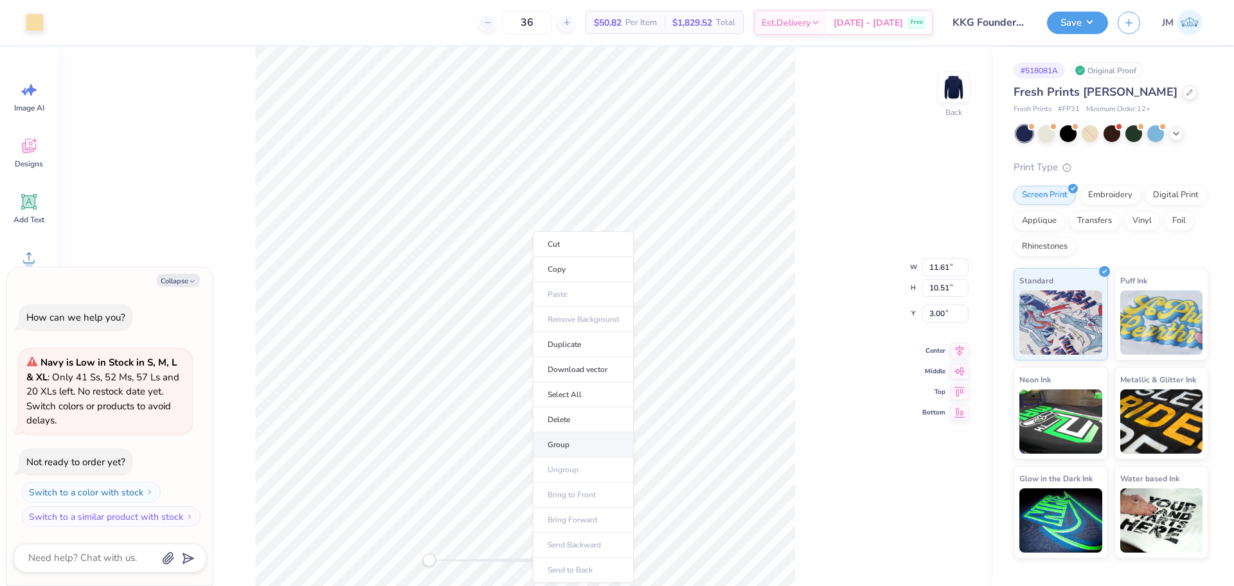
click at [574, 442] on li "Group" at bounding box center [583, 444] width 101 height 25
type textarea "x"
click at [926, 276] on input "10.51" at bounding box center [945, 278] width 46 height 18
type input "10.5"
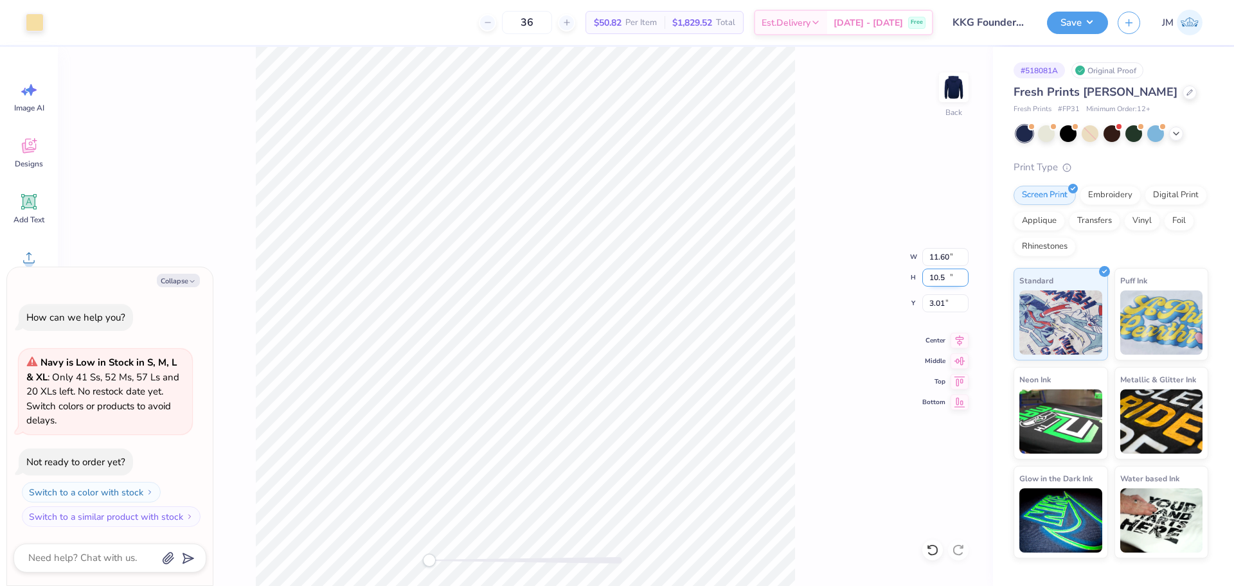
type textarea "x"
type input "11.60"
type input "10.50"
type input "3.01"
type textarea "x"
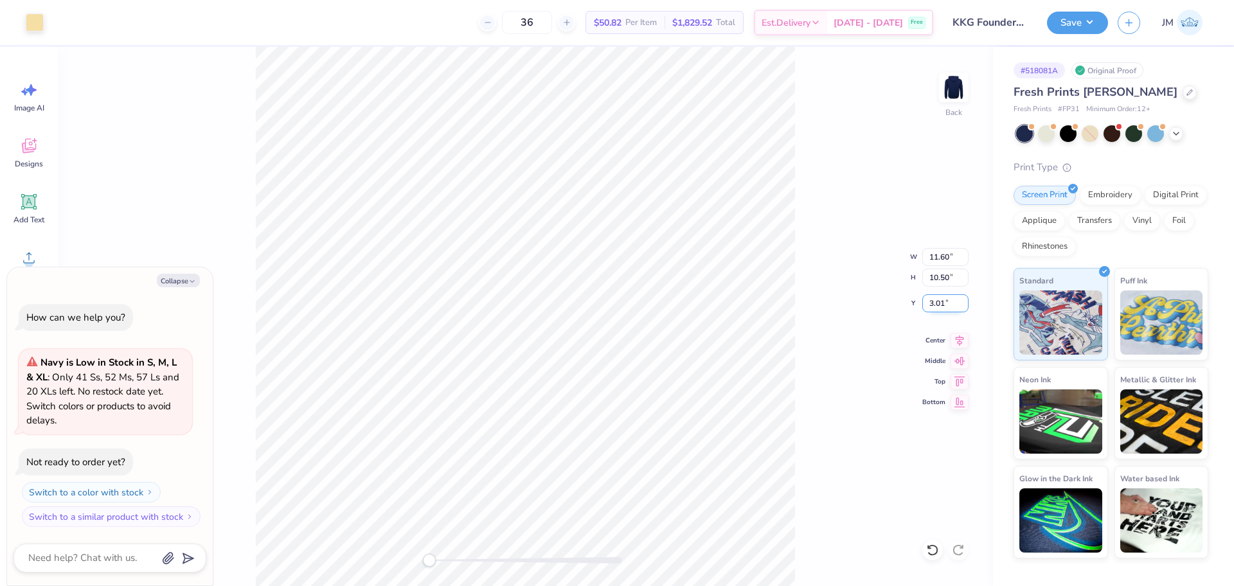
click at [942, 303] on input "3.01" at bounding box center [945, 303] width 46 height 18
type input "3"
click at [1062, 28] on button "Save" at bounding box center [1077, 21] width 61 height 22
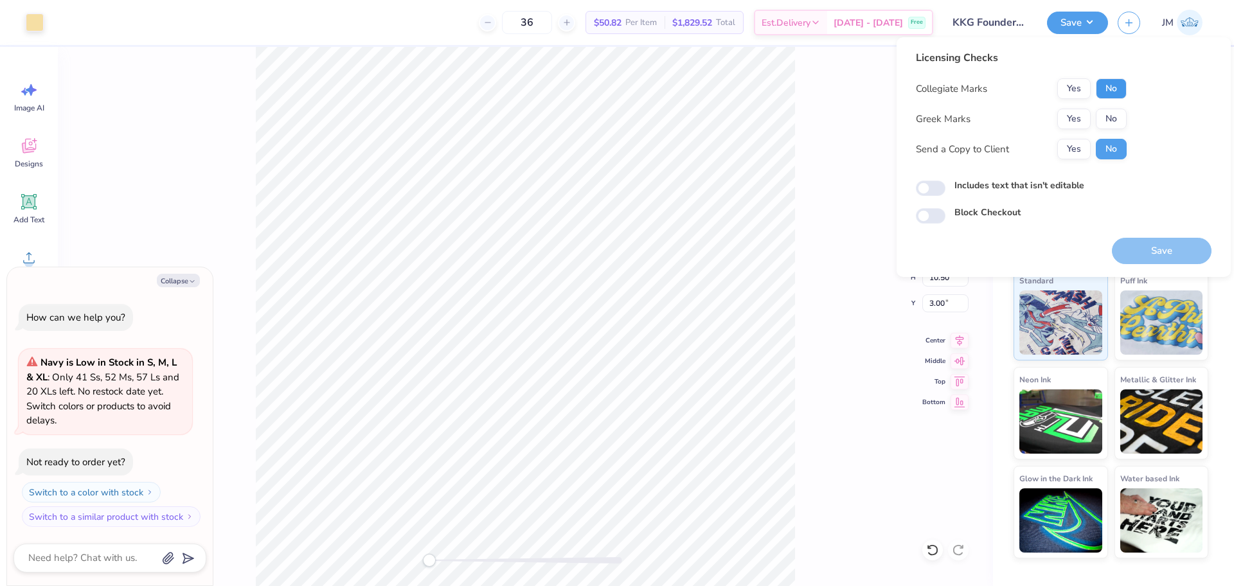
click at [1105, 87] on button "No" at bounding box center [1111, 88] width 31 height 21
click at [1078, 113] on button "Yes" at bounding box center [1073, 119] width 33 height 21
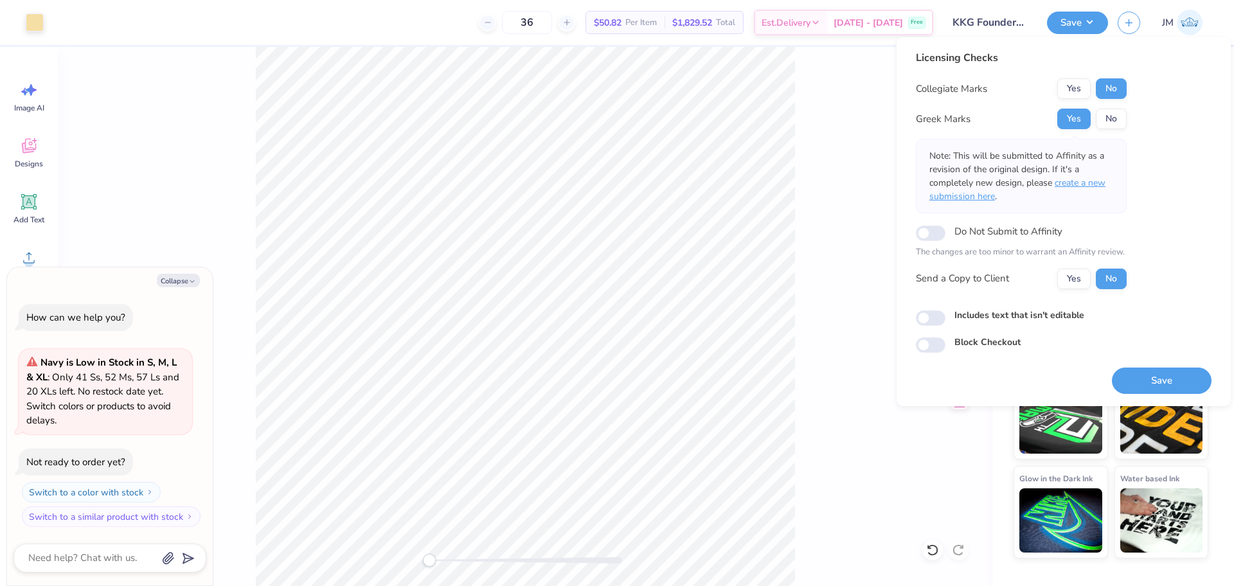
click at [1100, 180] on span "create a new submission here" at bounding box center [1017, 190] width 176 height 26
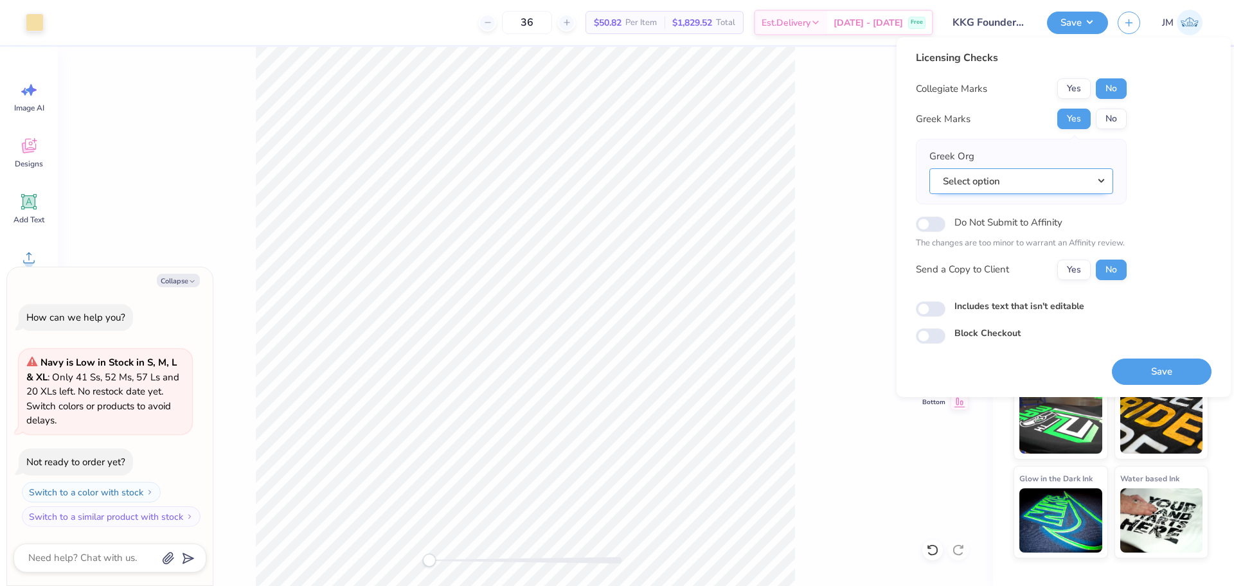
click at [1026, 188] on button "Select option" at bounding box center [1021, 181] width 184 height 26
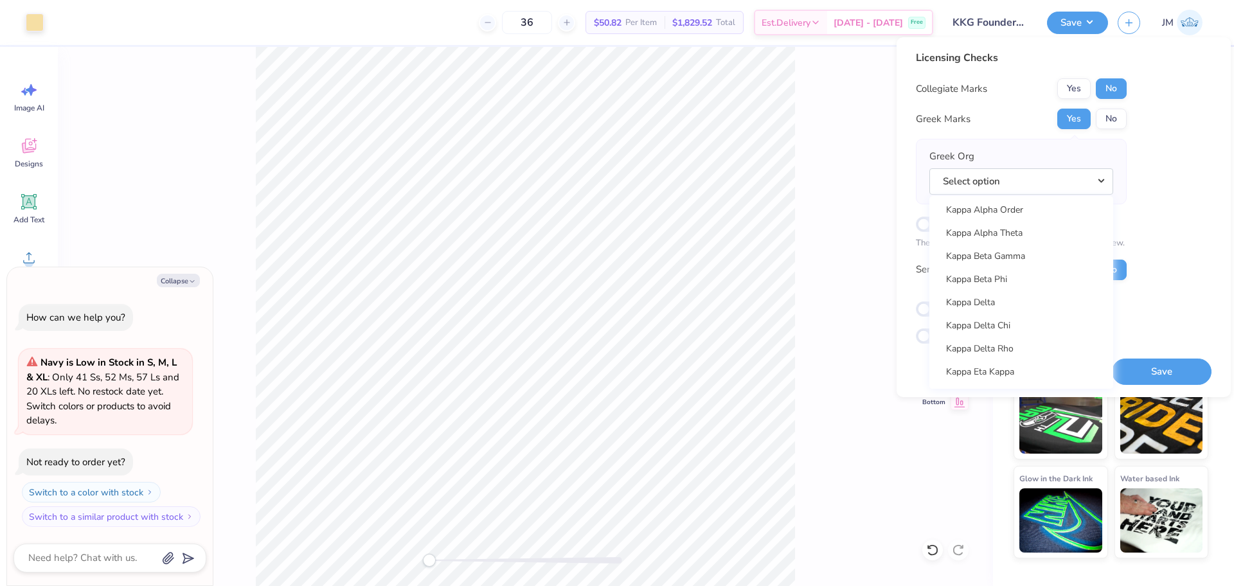
scroll to position [4578, 0]
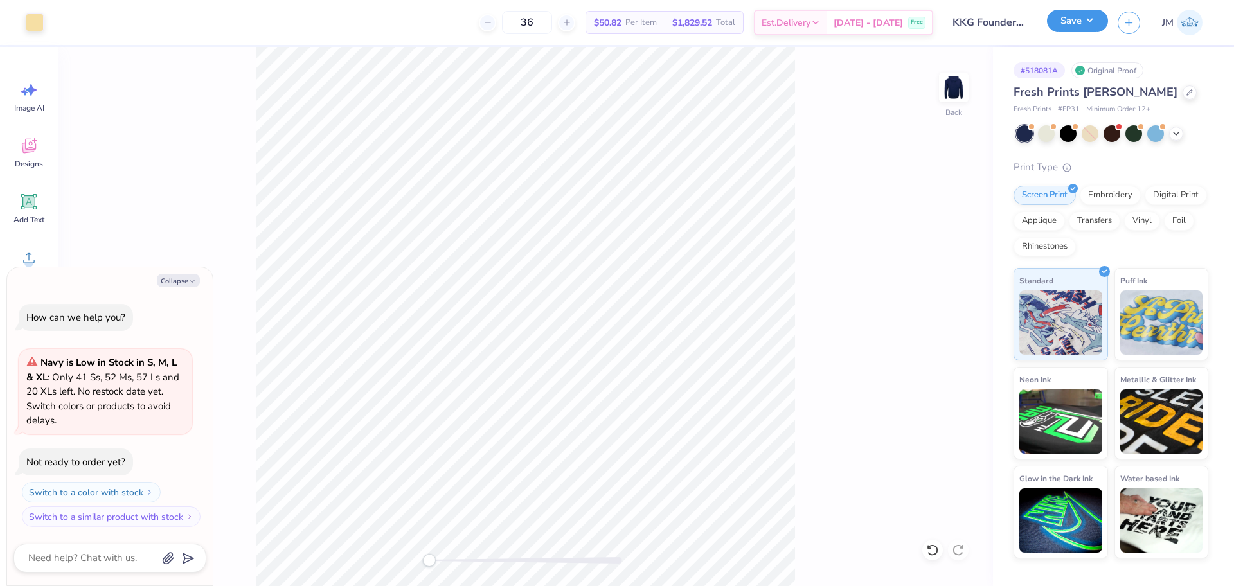
click at [1077, 15] on button "Save" at bounding box center [1077, 21] width 61 height 22
type textarea "x"
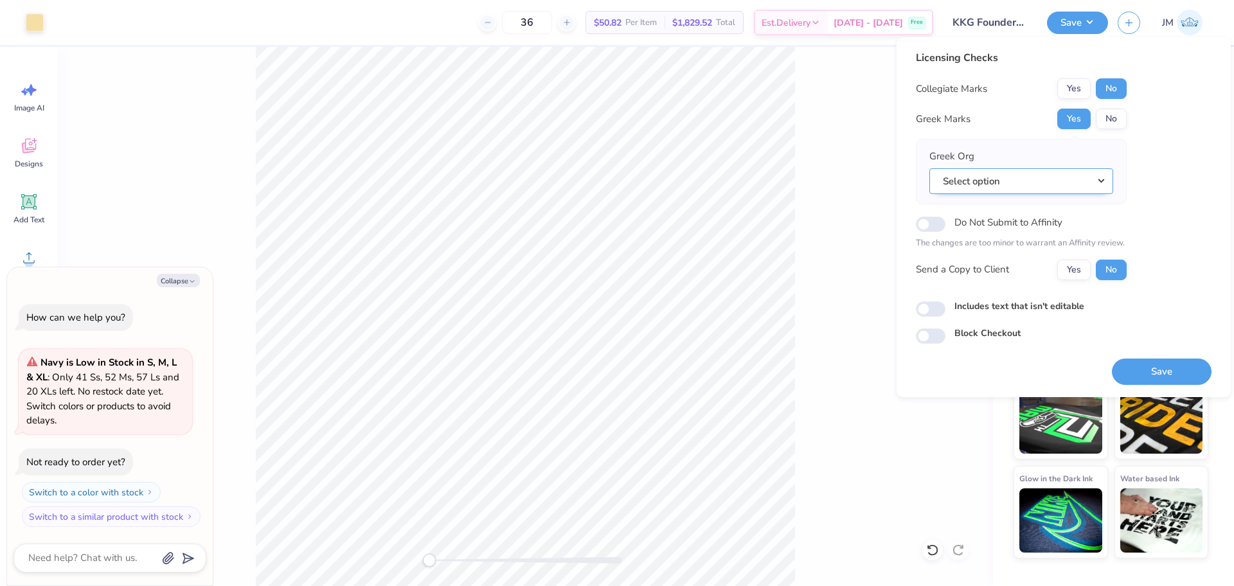
click at [1044, 176] on button "Select option" at bounding box center [1021, 181] width 184 height 26
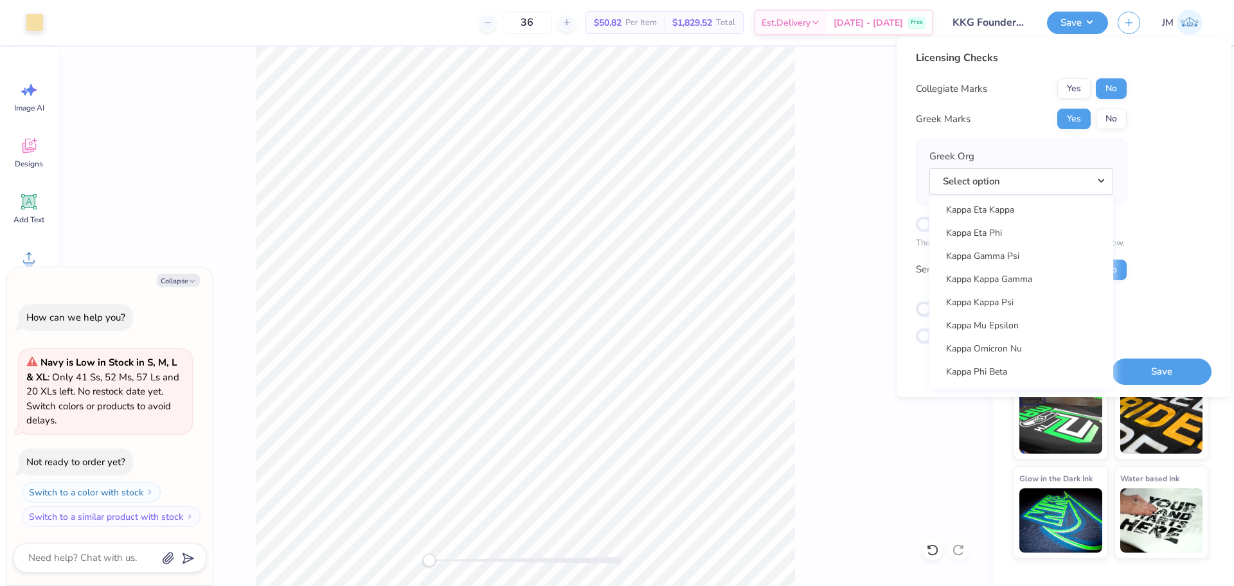
scroll to position [4739, 0]
click at [1029, 287] on link "Kappa Kappa Gamma" at bounding box center [1020, 284] width 173 height 21
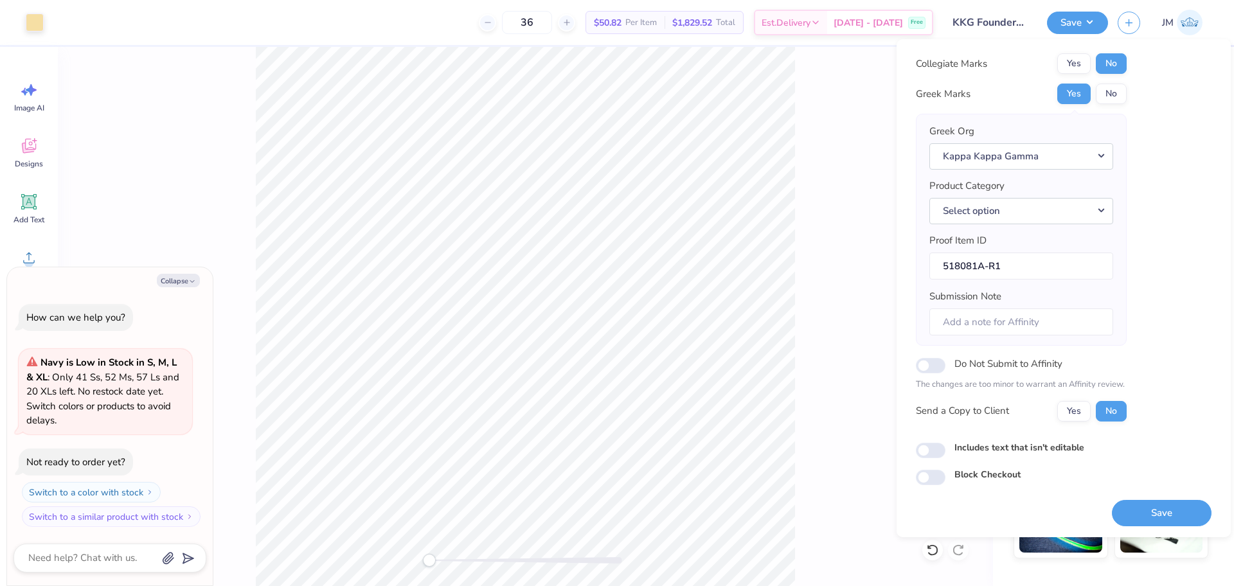
scroll to position [28, 0]
click at [1148, 506] on button "Save" at bounding box center [1162, 512] width 100 height 26
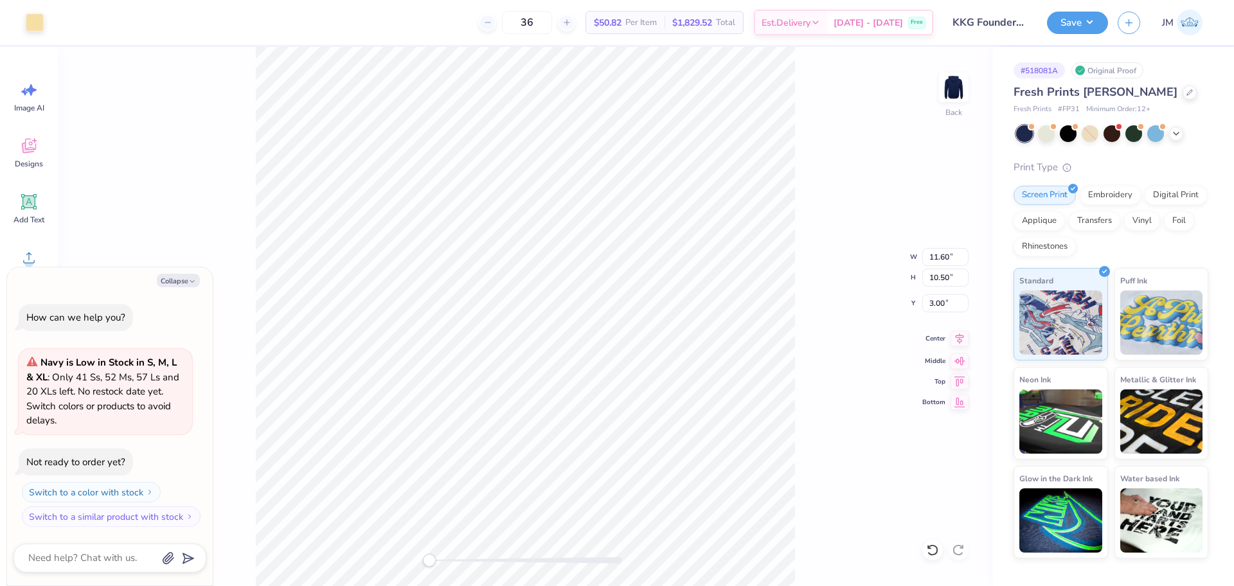
click at [960, 337] on icon at bounding box center [959, 338] width 8 height 11
type textarea "x"
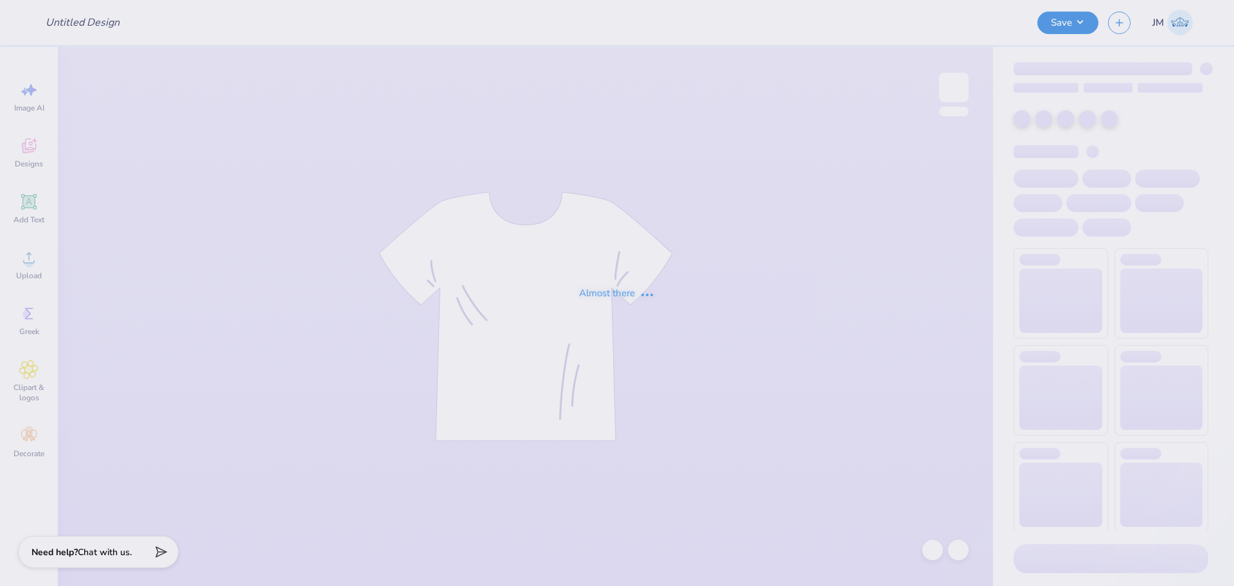
type input "[PERSON_NAME] : [GEOGRAPHIC_DATA]"
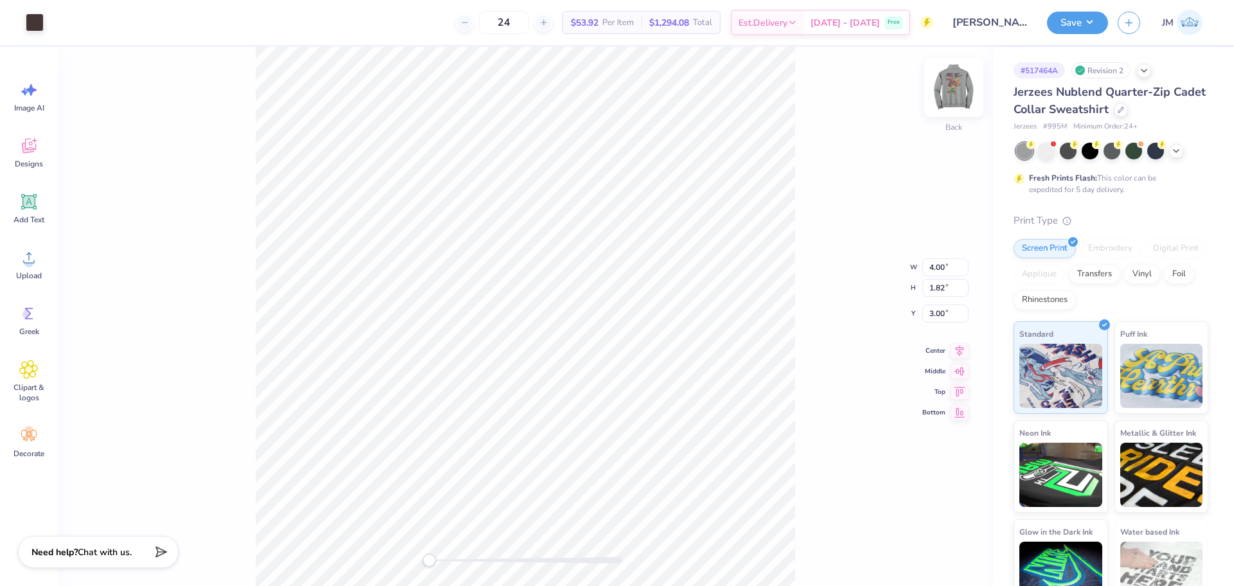
click at [963, 91] on img at bounding box center [953, 87] width 51 height 51
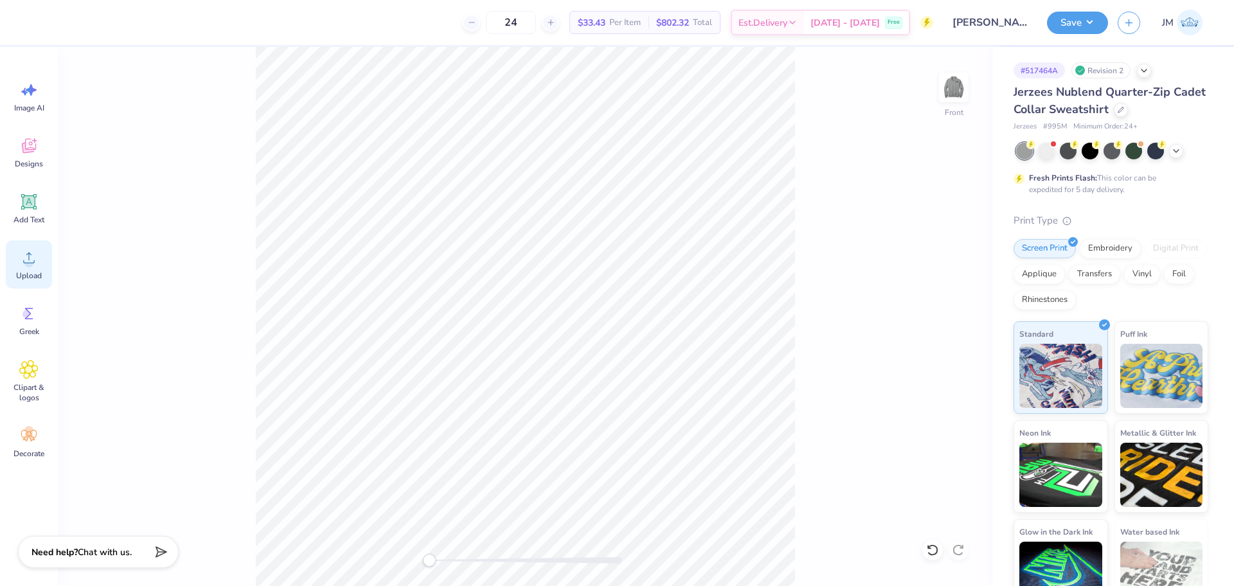
click at [34, 275] on span "Upload" at bounding box center [29, 276] width 26 height 10
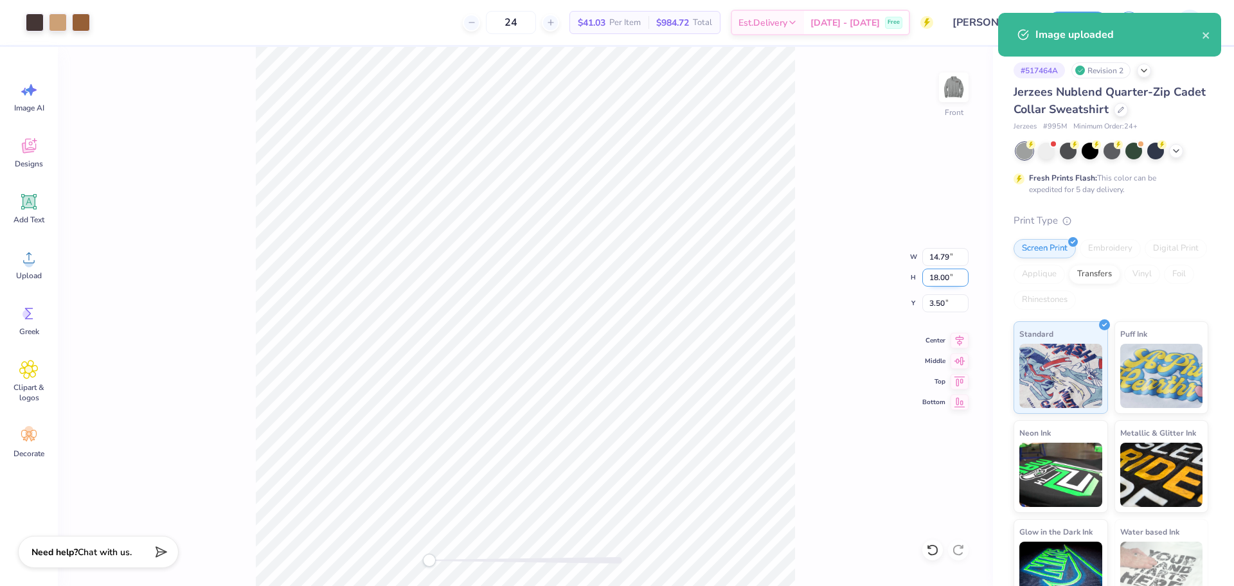
click at [933, 278] on input "18.00" at bounding box center [945, 278] width 46 height 18
type input "15"
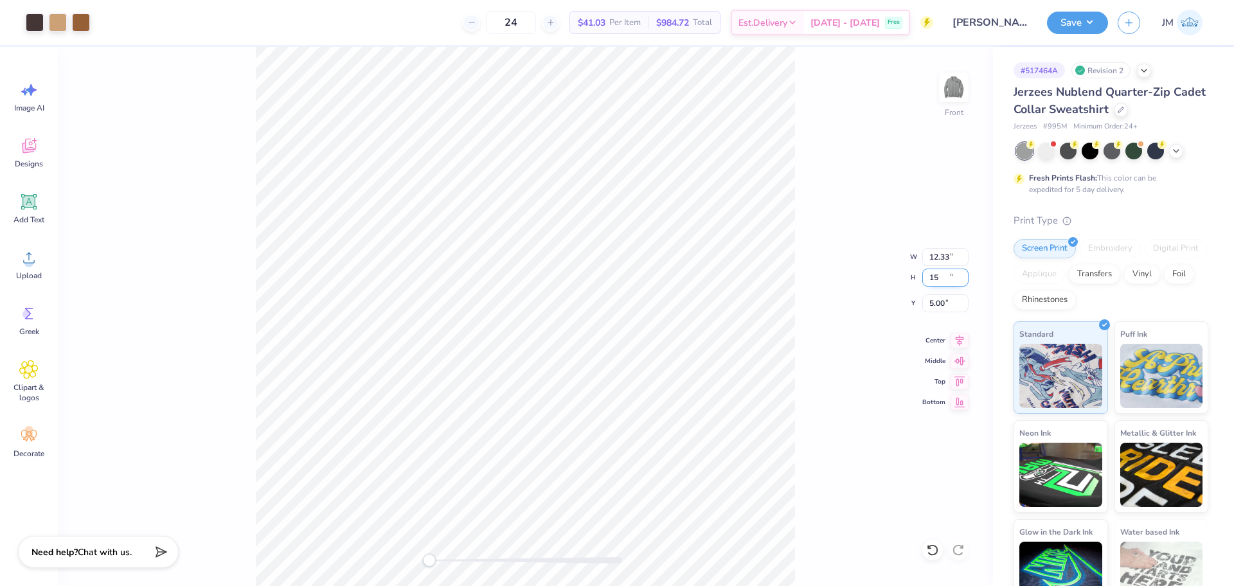
type input "12.33"
type input "15.00"
click at [936, 301] on input "5.00" at bounding box center [945, 303] width 46 height 18
type input "3"
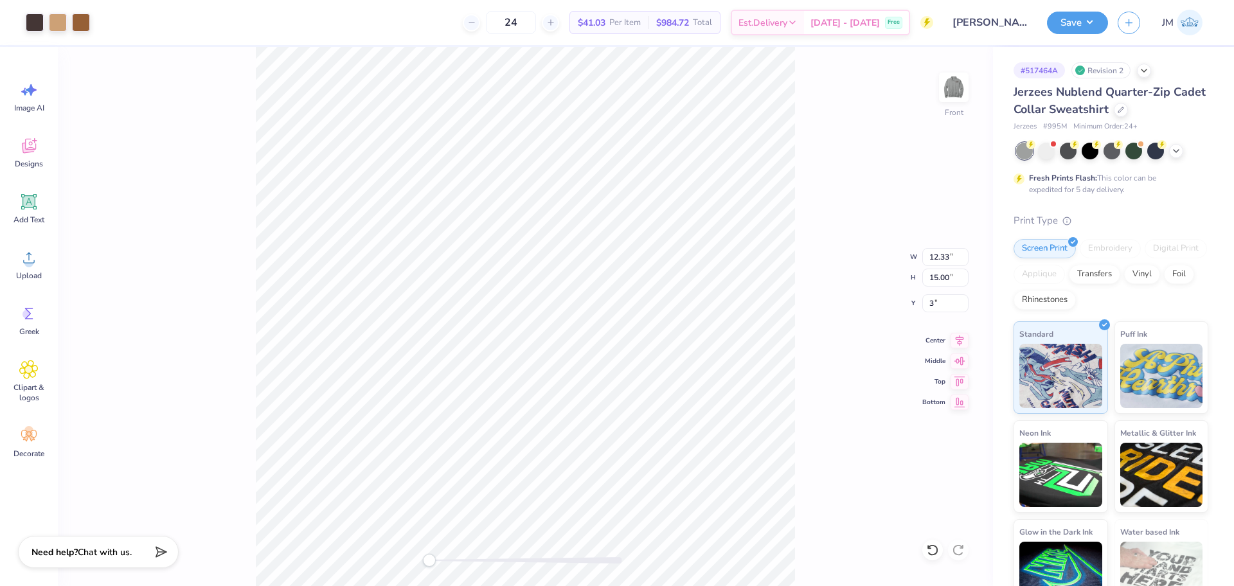
click at [797, 168] on div "Front W 12.33 12.33 " H 15.00 15.00 " Y 3 3 " Center Middle Top Bottom" at bounding box center [525, 316] width 935 height 539
click at [961, 94] on img at bounding box center [953, 87] width 51 height 51
click at [1078, 19] on button "Save" at bounding box center [1077, 21] width 61 height 22
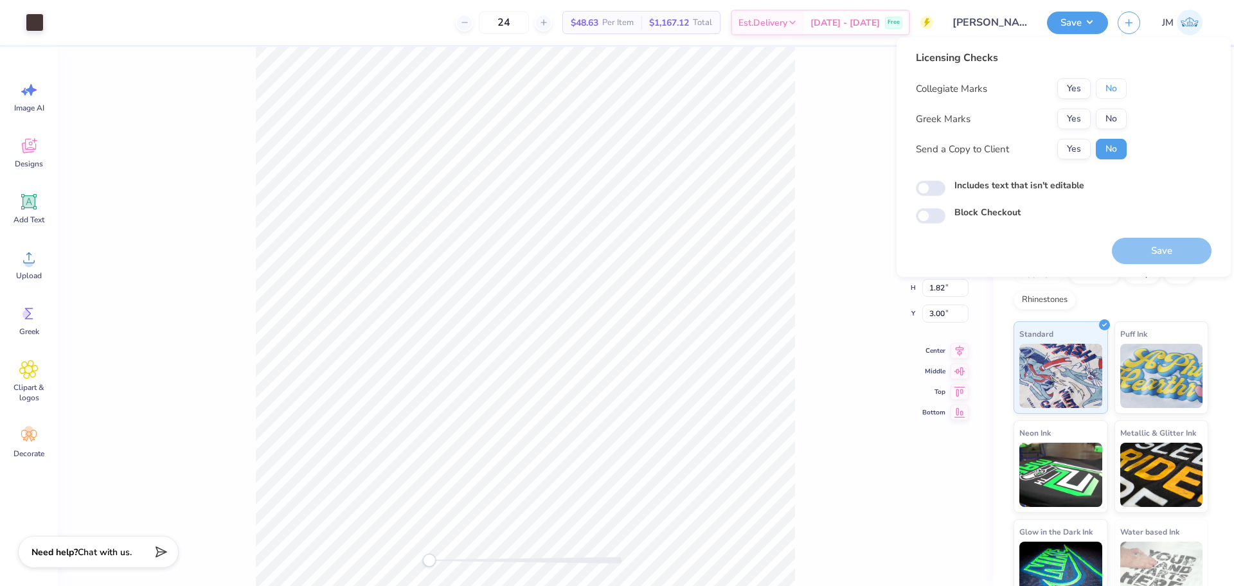
drag, startPoint x: 1117, startPoint y: 92, endPoint x: 1109, endPoint y: 102, distance: 13.2
click at [1116, 91] on button "No" at bounding box center [1111, 88] width 31 height 21
click at [1101, 112] on button "No" at bounding box center [1111, 119] width 31 height 21
click at [1142, 253] on button "Save" at bounding box center [1162, 251] width 100 height 26
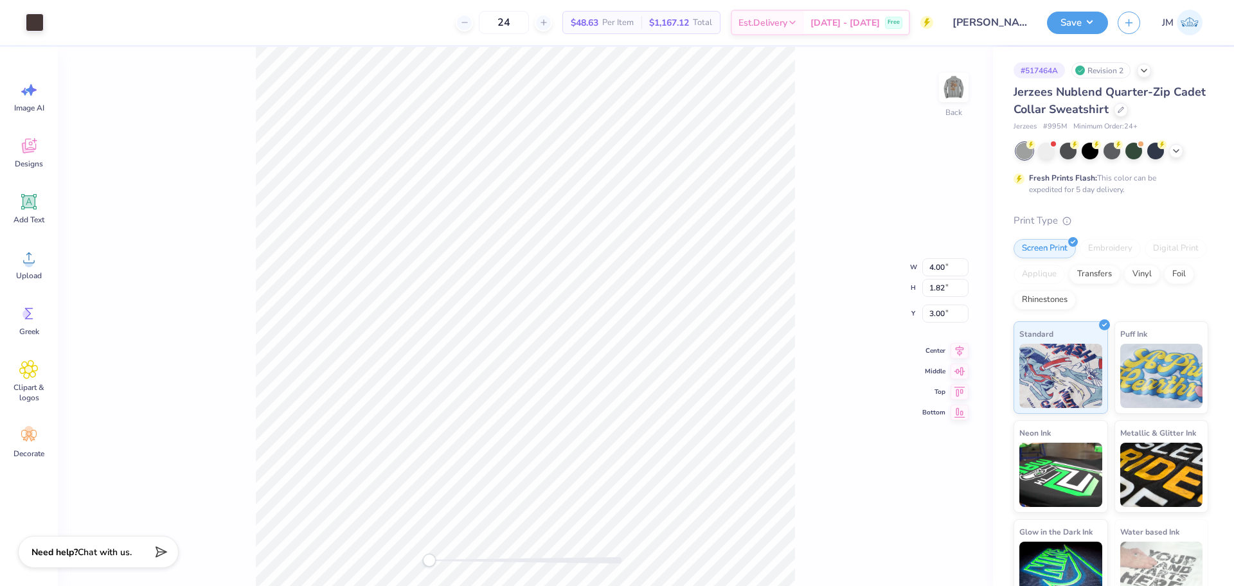
click at [825, 247] on div "Back W 4.00 4.00 " H 1.82 1.82 " Y 3.00 3.00 " Center Middle Top Bottom" at bounding box center [525, 316] width 935 height 539
click at [959, 99] on img at bounding box center [953, 87] width 51 height 51
type input "3.89"
type input "1.77"
type input "4.21"
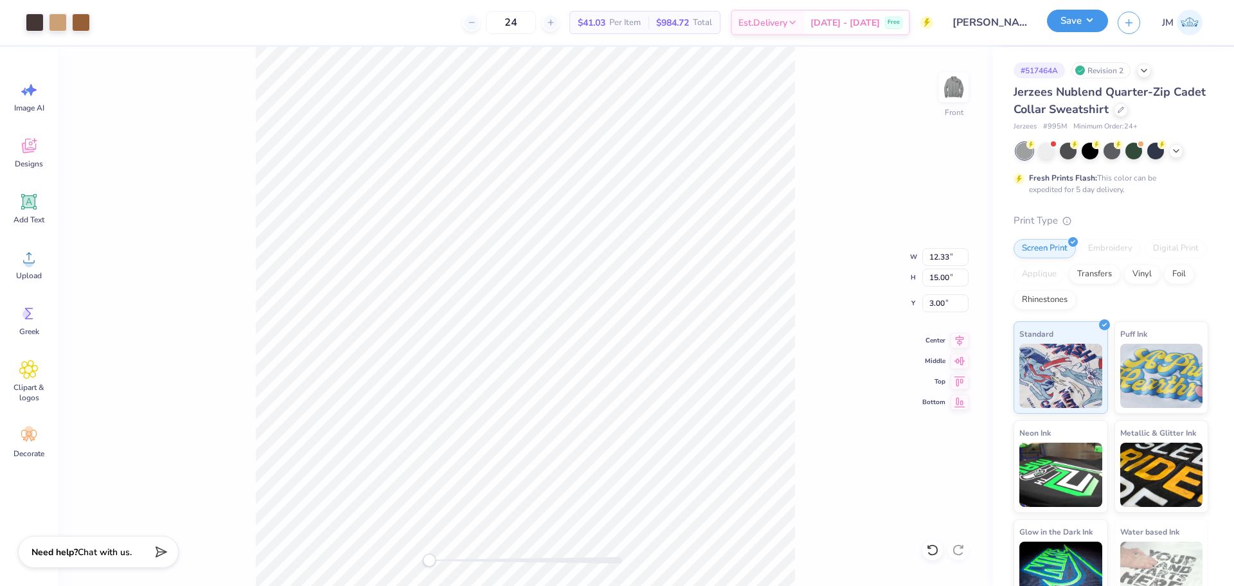
click at [1074, 20] on button "Save" at bounding box center [1077, 21] width 61 height 22
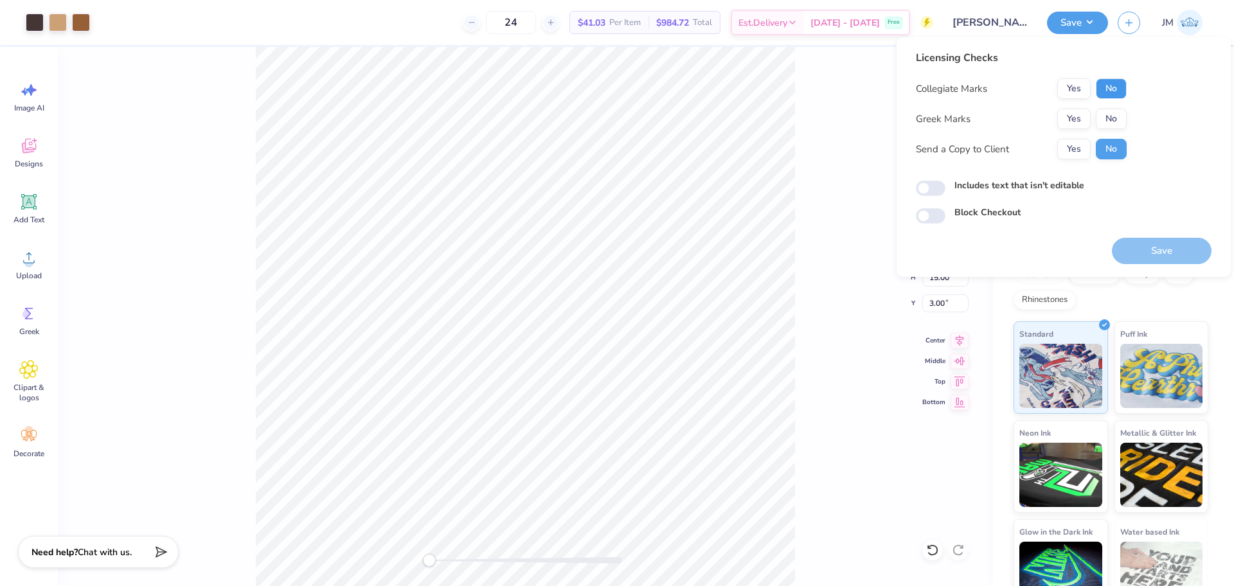
click at [1106, 87] on button "No" at bounding box center [1111, 88] width 31 height 21
click at [819, 112] on div "Front W 12.33 12.33 " H 15.00 15.00 " Y 3.00 3.00 " Center Middle Top Bottom" at bounding box center [525, 316] width 935 height 539
